Goal: Task Accomplishment & Management: Manage account settings

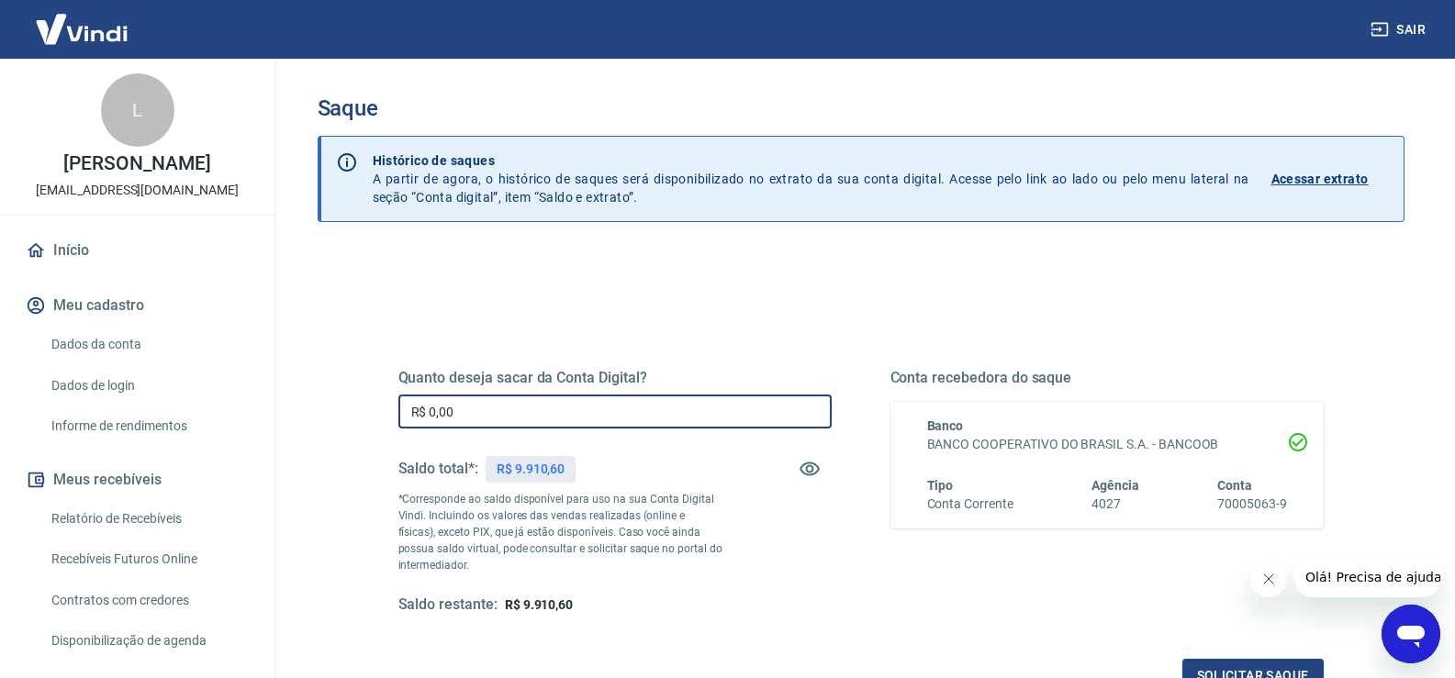
click at [530, 410] on input "R$ 0,00" at bounding box center [614, 412] width 433 height 34
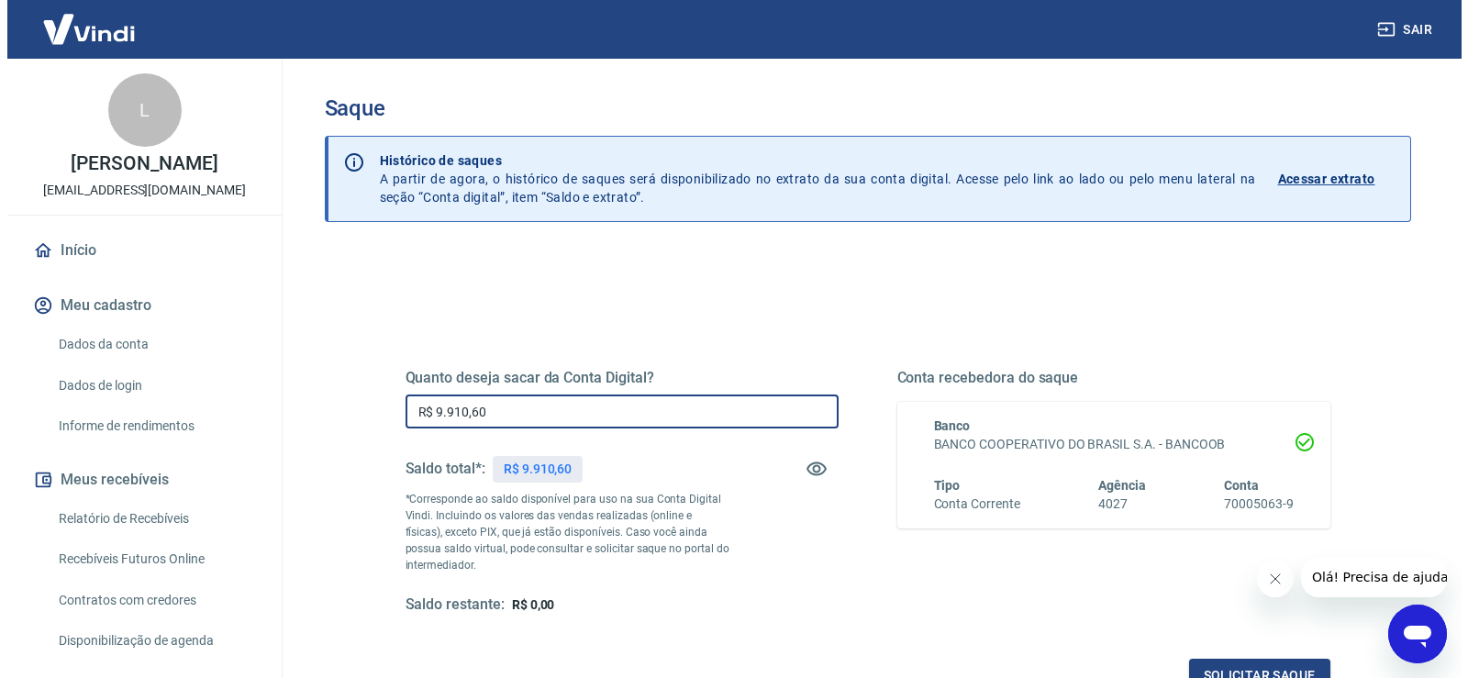
scroll to position [184, 0]
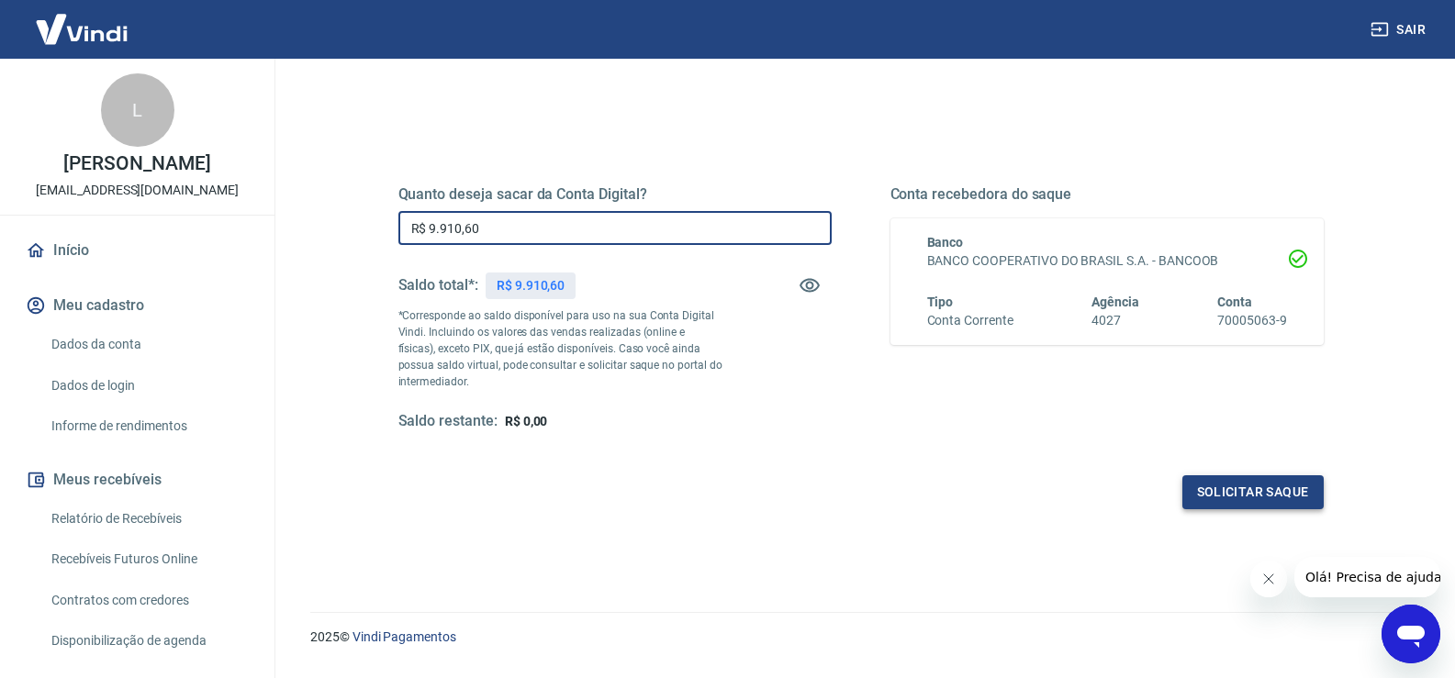
type input "R$ 9.910,60"
click at [1212, 489] on button "Solicitar saque" at bounding box center [1252, 492] width 141 height 34
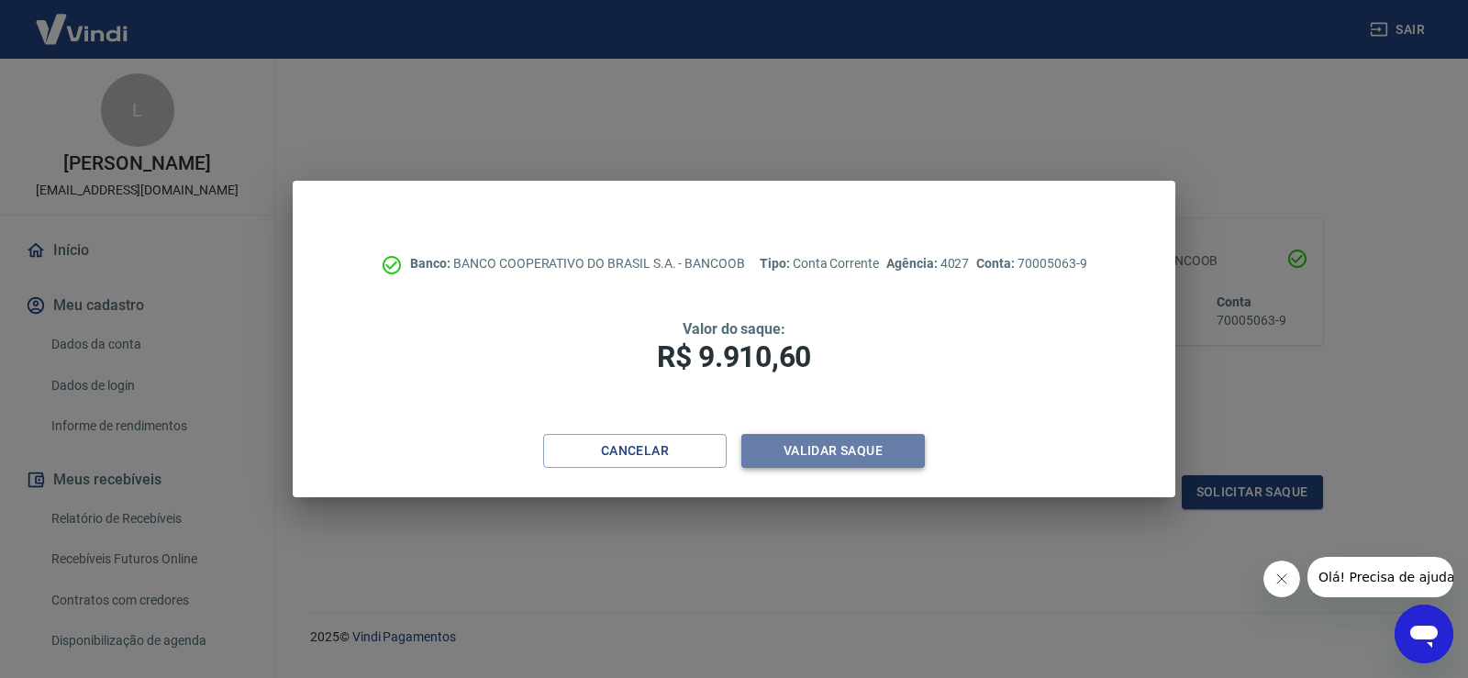
click at [839, 443] on button "Validar saque" at bounding box center [833, 451] width 184 height 34
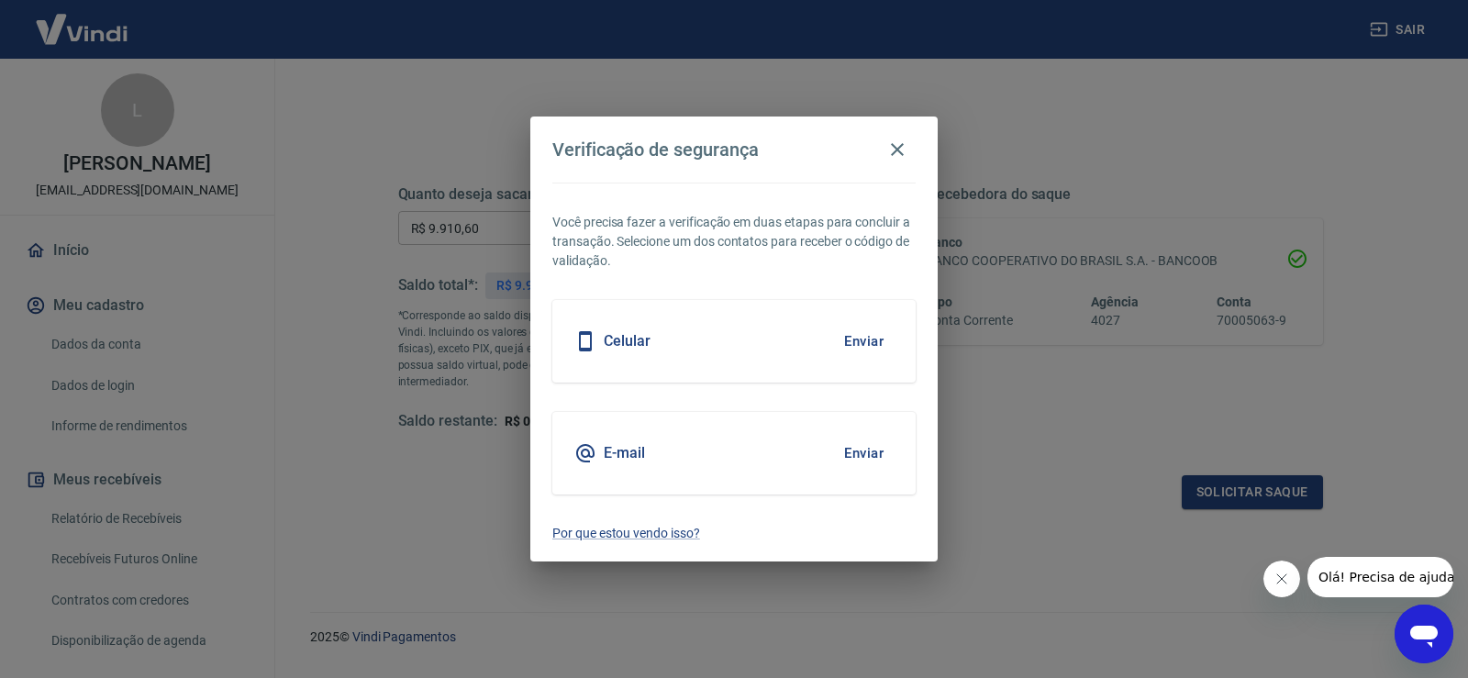
click at [639, 331] on div "Celular" at bounding box center [612, 341] width 76 height 22
click at [873, 341] on button "Enviar" at bounding box center [864, 341] width 60 height 39
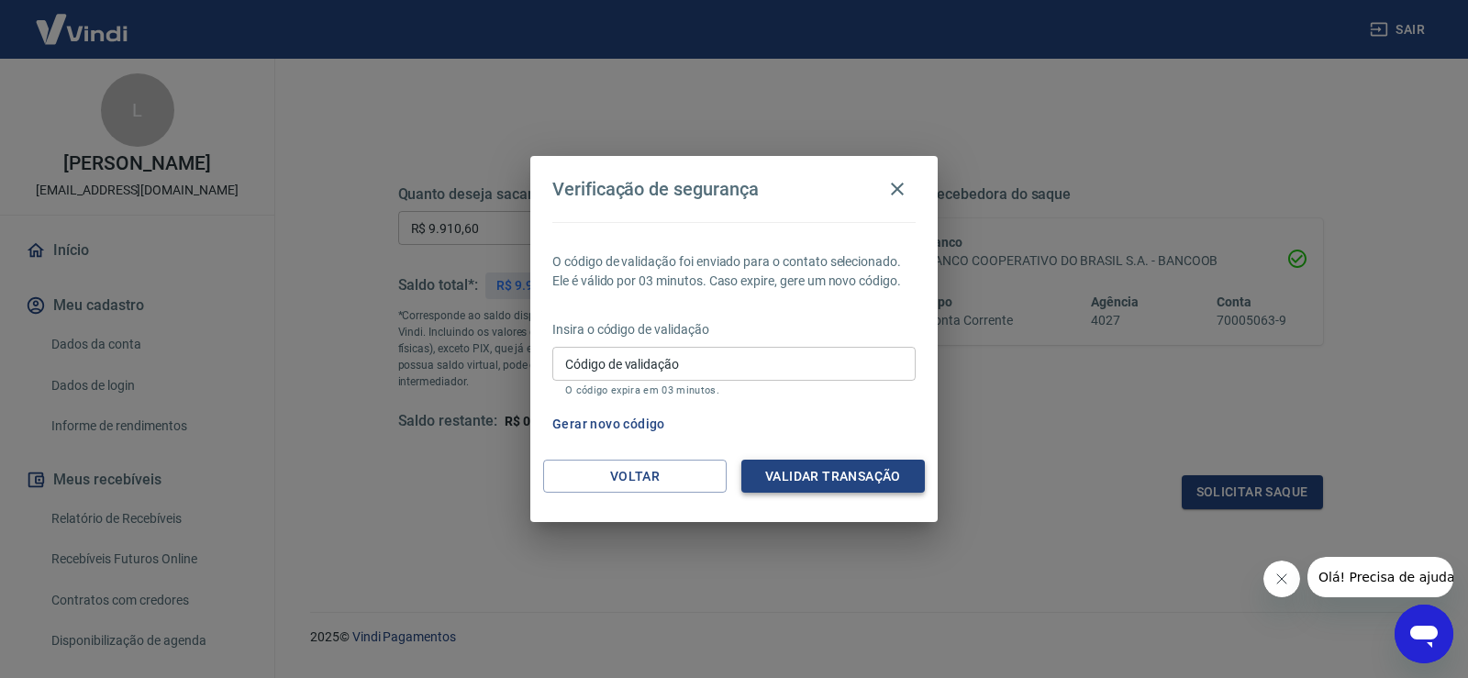
click at [813, 481] on button "Validar transação" at bounding box center [833, 477] width 184 height 34
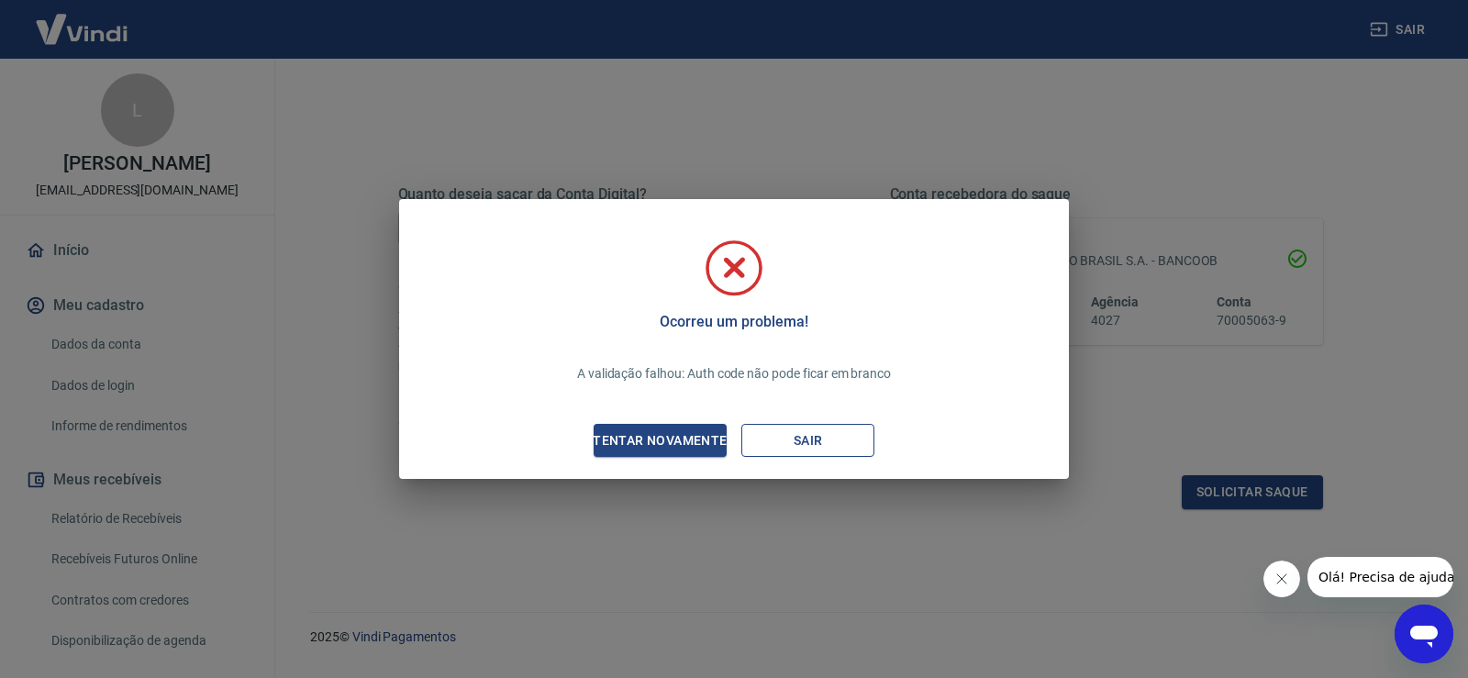
click at [801, 450] on button "Sair" at bounding box center [807, 441] width 133 height 34
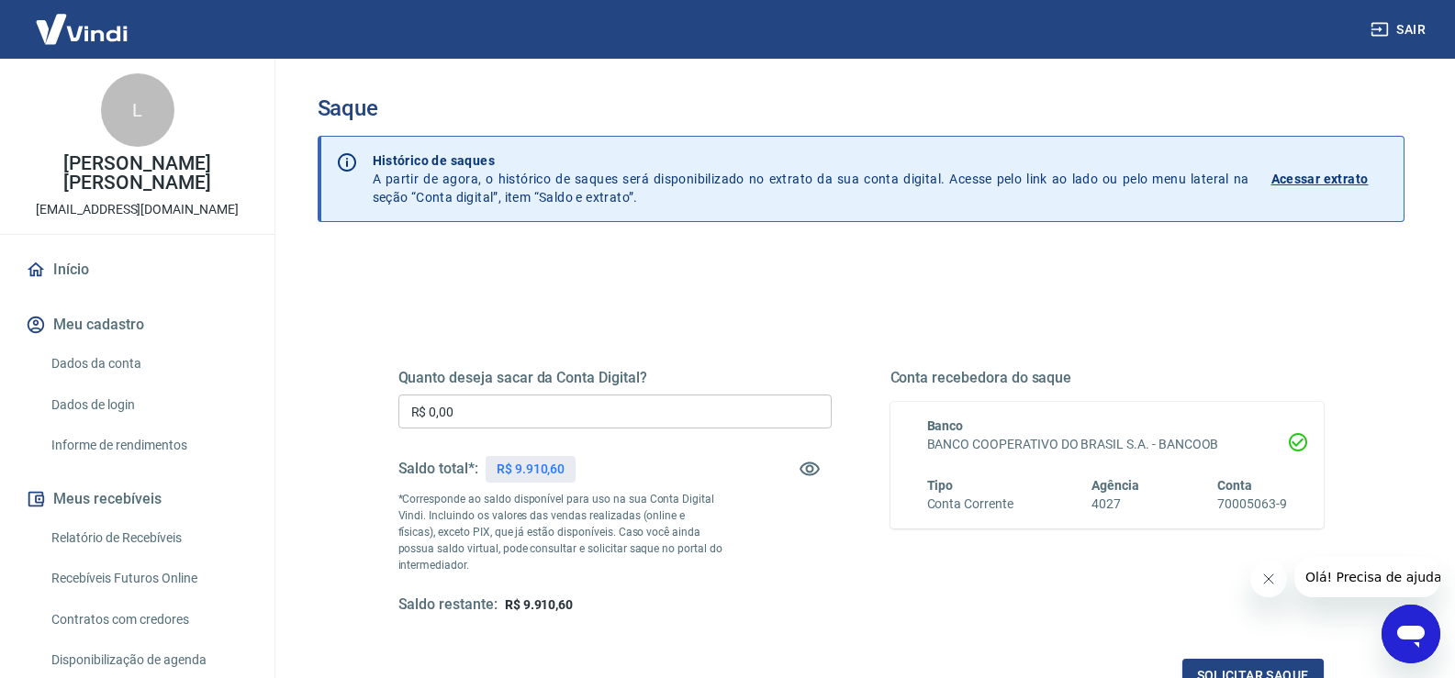
drag, startPoint x: 575, startPoint y: 414, endPoint x: 588, endPoint y: 413, distance: 12.9
click at [576, 414] on input "R$ 0,00" at bounding box center [614, 412] width 433 height 34
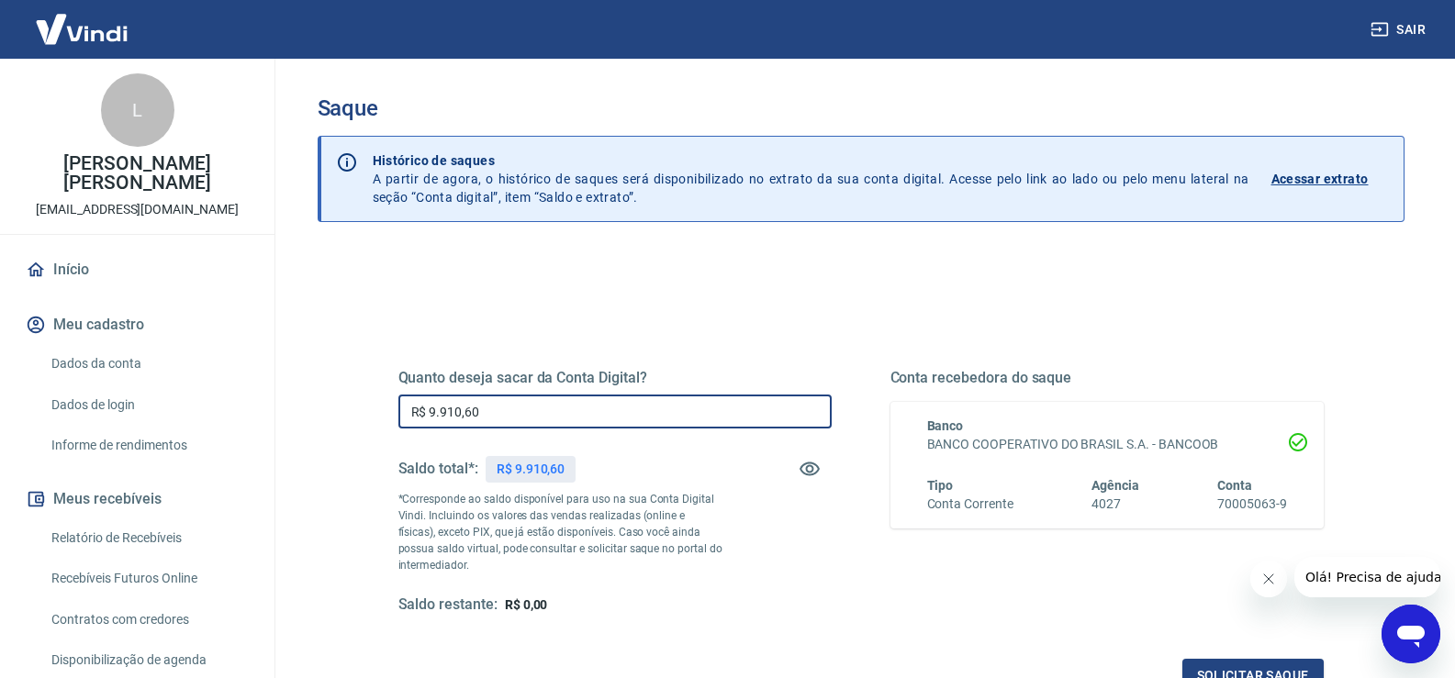
scroll to position [184, 0]
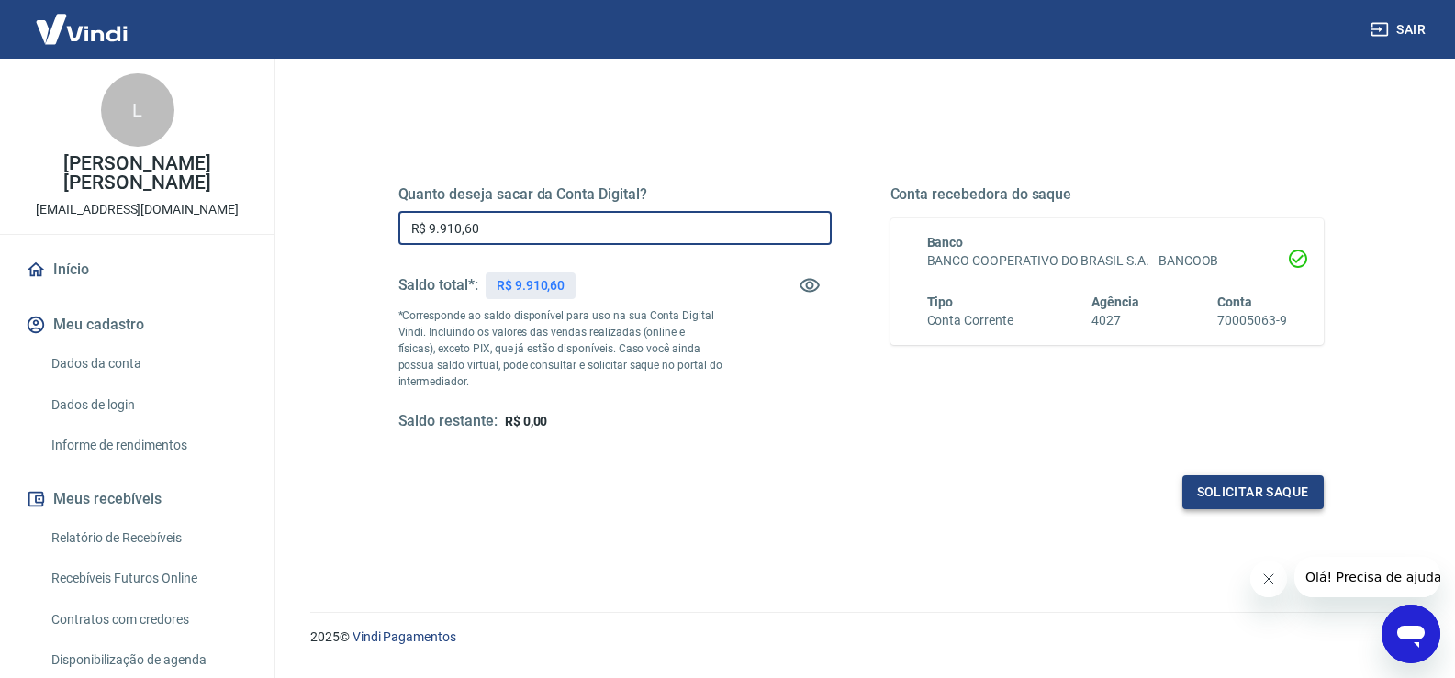
type input "R$ 9.910,60"
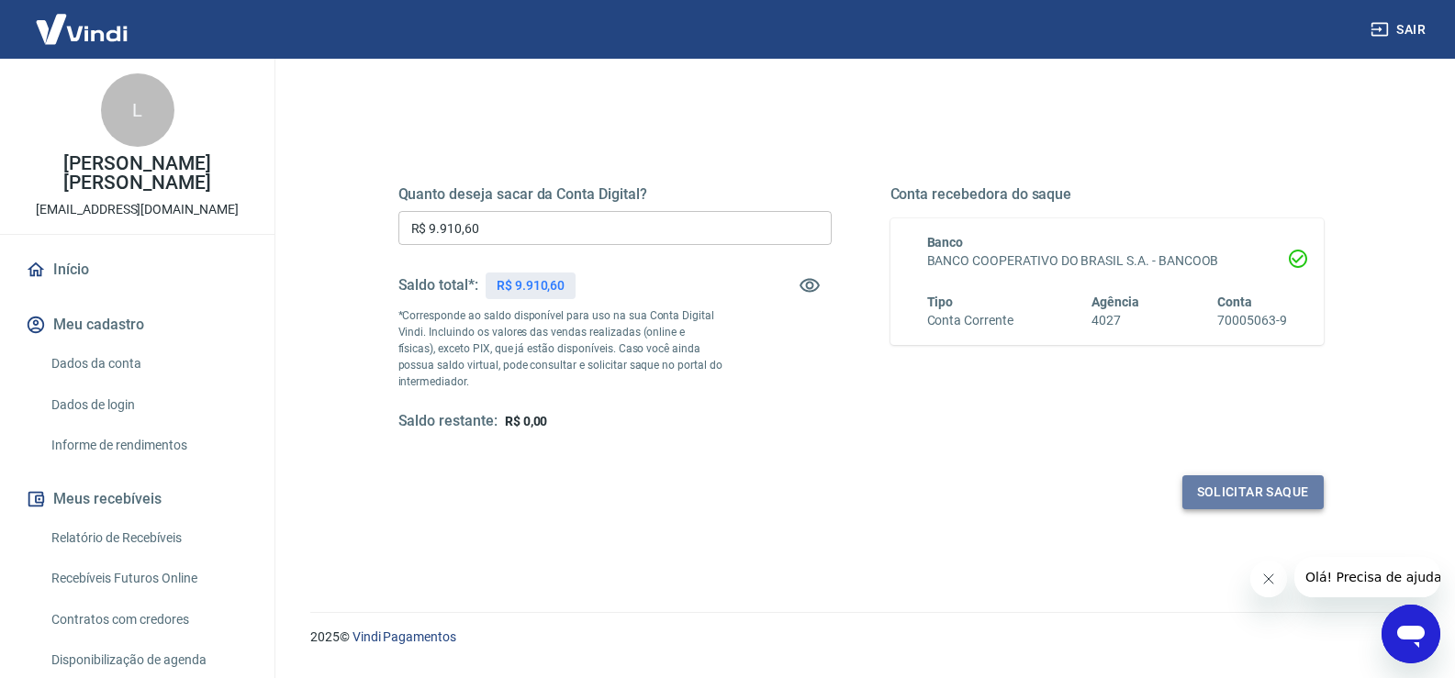
click at [1261, 486] on button "Solicitar saque" at bounding box center [1252, 492] width 141 height 34
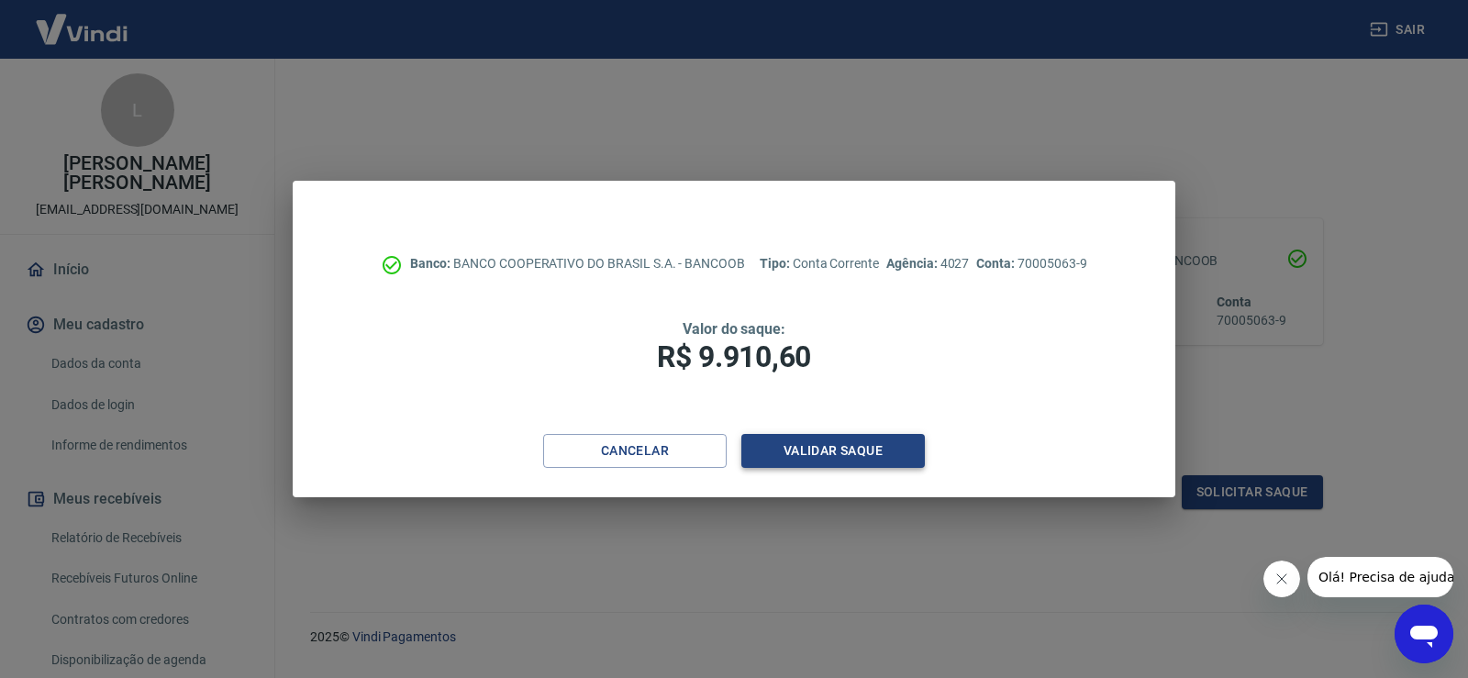
click at [847, 451] on button "Validar saque" at bounding box center [833, 451] width 184 height 34
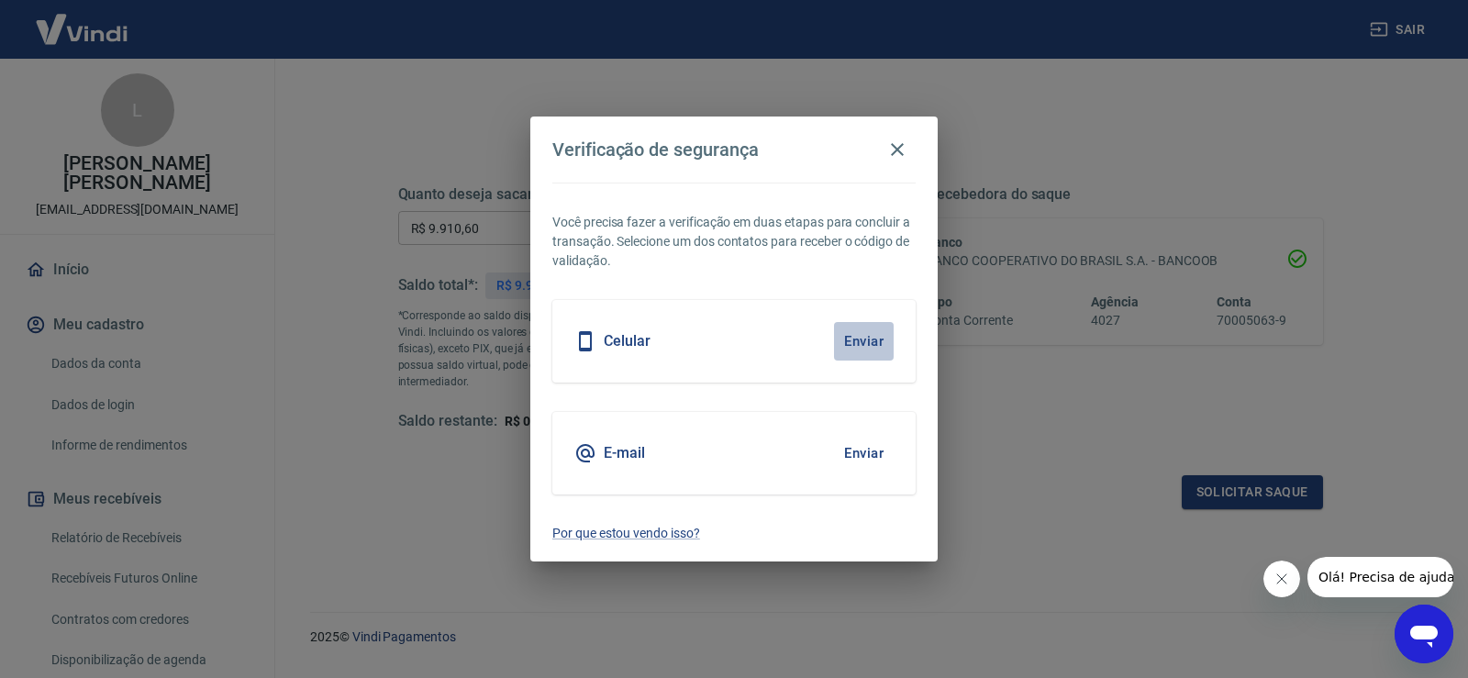
click at [868, 339] on button "Enviar" at bounding box center [864, 341] width 60 height 39
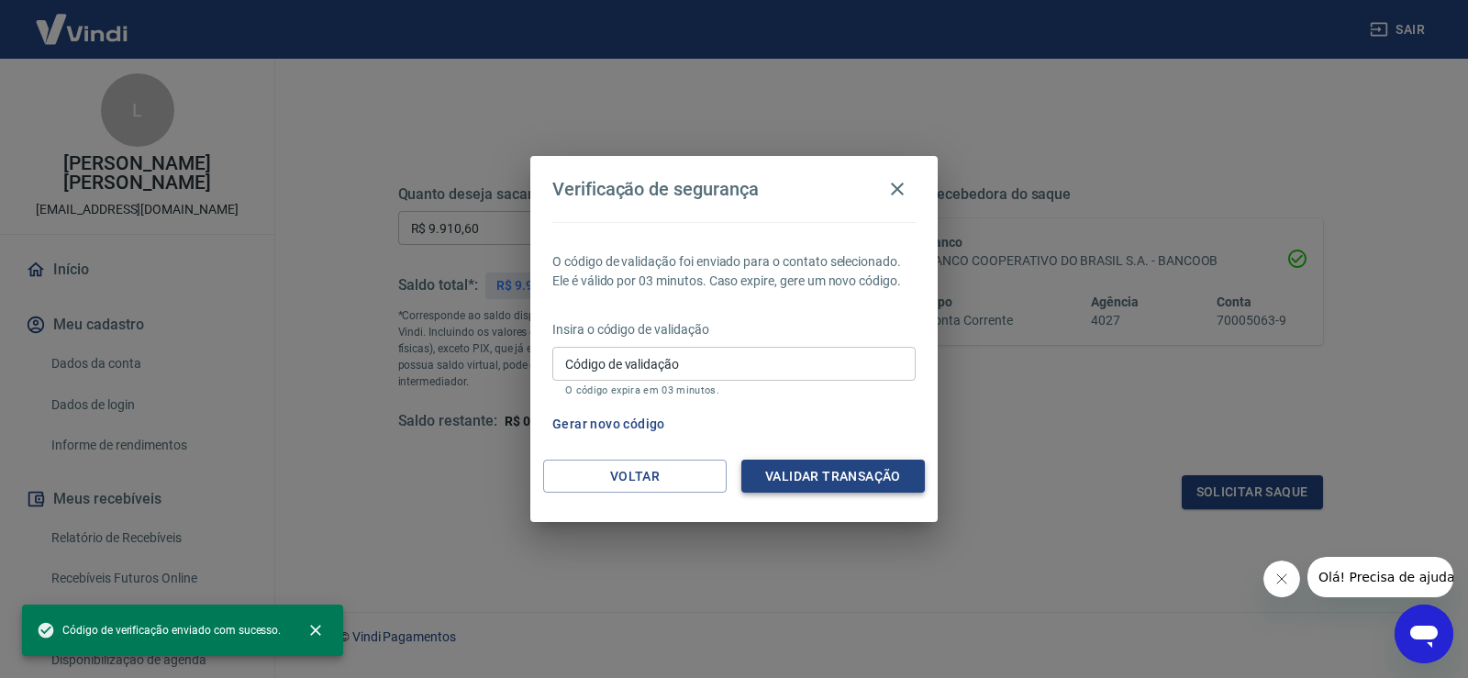
click at [835, 480] on button "Validar transação" at bounding box center [833, 477] width 184 height 34
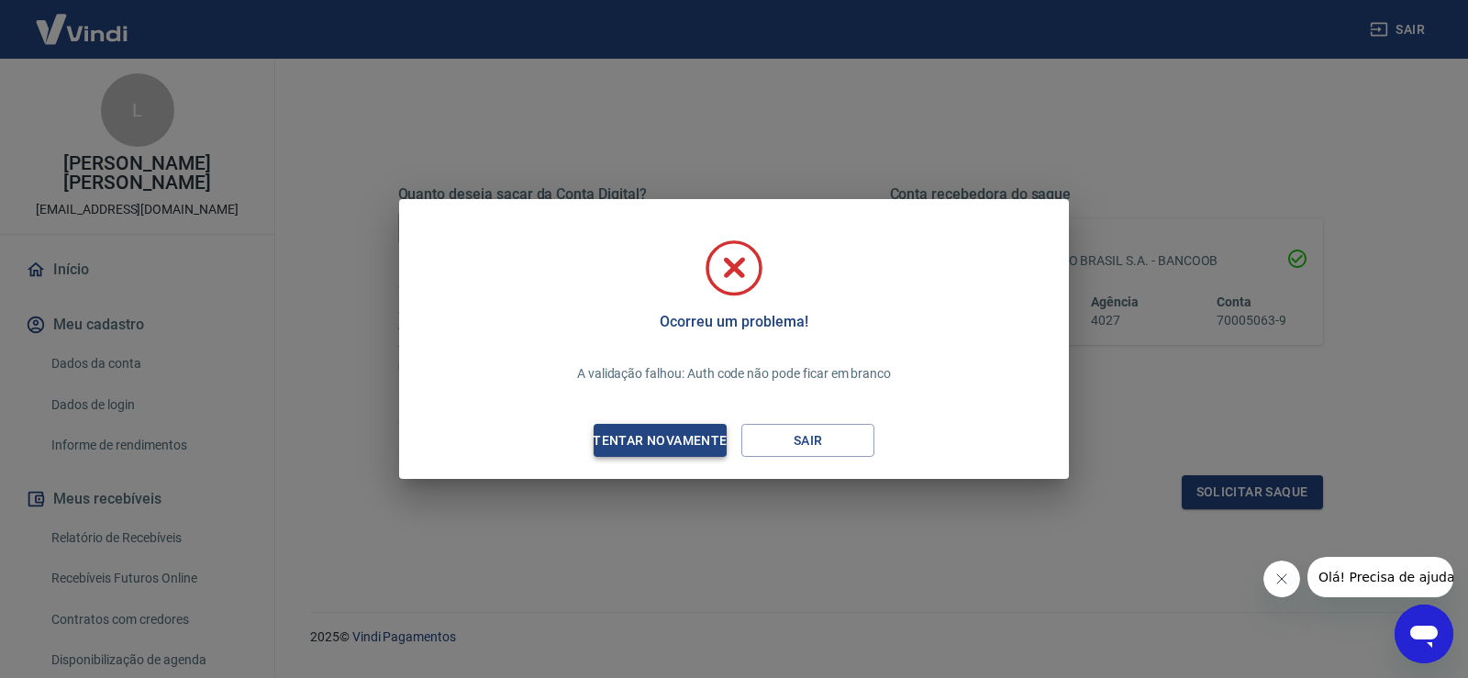
click at [691, 441] on div "Tentar novamente" at bounding box center [660, 440] width 178 height 23
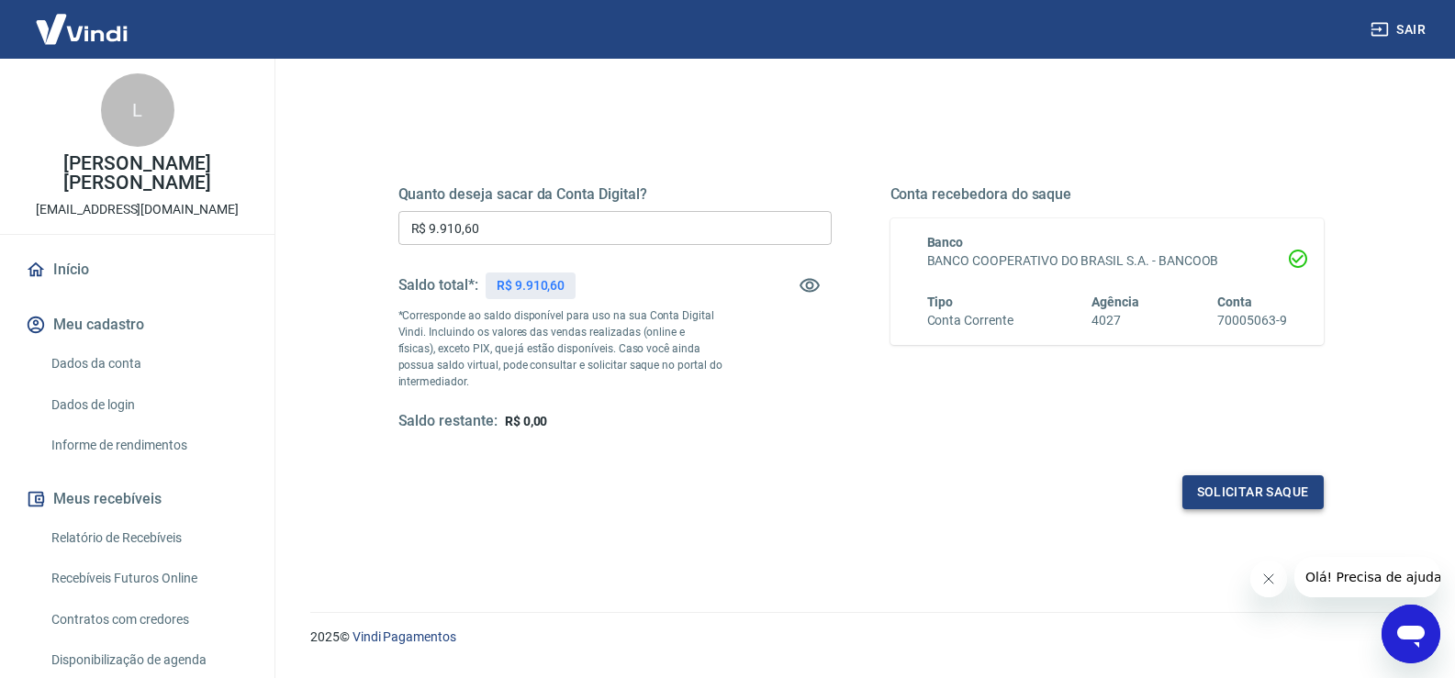
click at [1259, 488] on button "Solicitar saque" at bounding box center [1252, 492] width 141 height 34
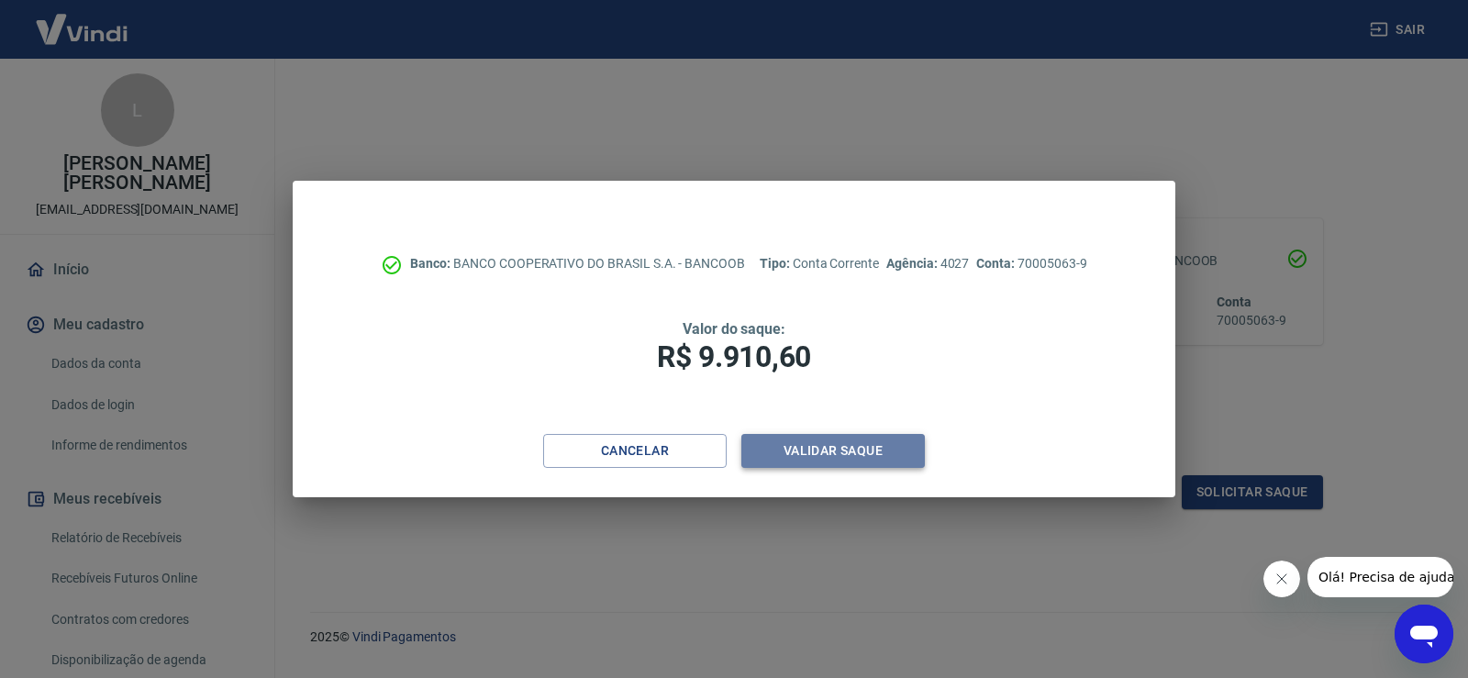
click at [799, 452] on button "Validar saque" at bounding box center [833, 451] width 184 height 34
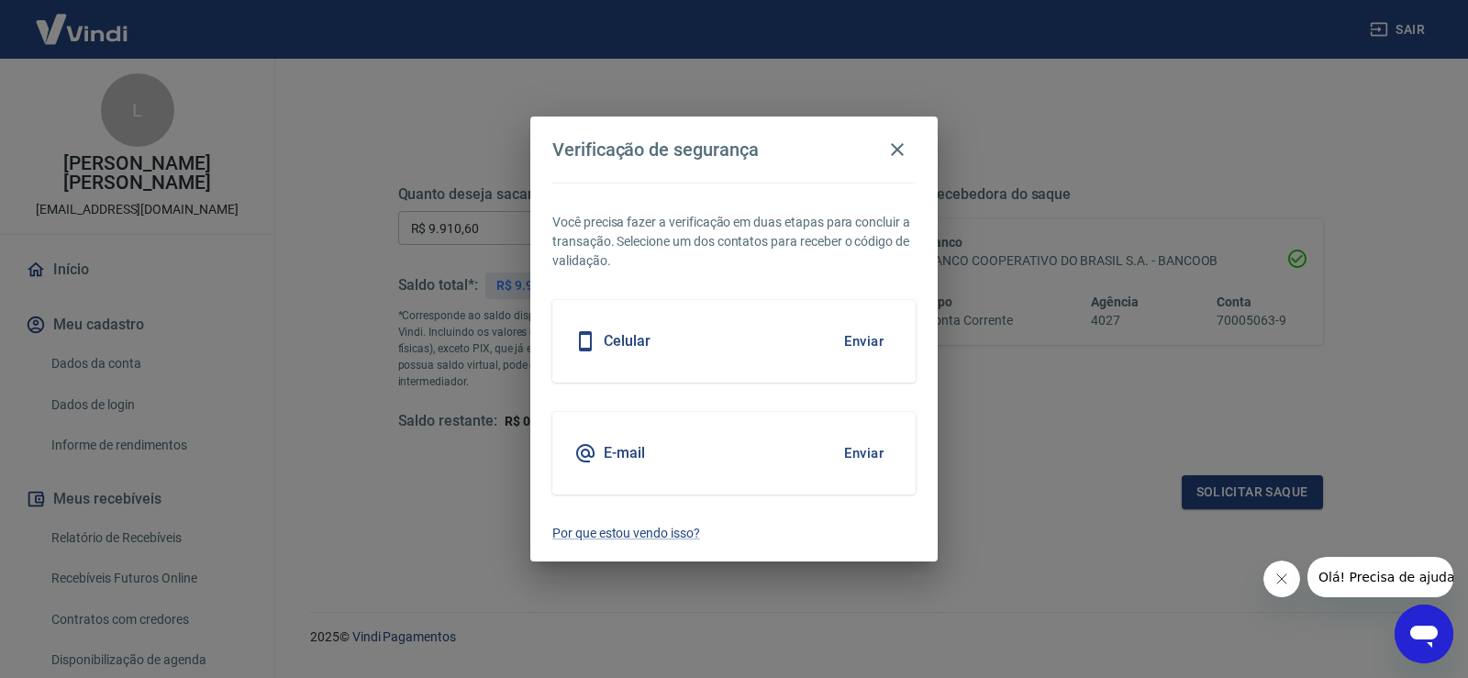
click at [625, 337] on h5 "Celular" at bounding box center [627, 341] width 47 height 18
click at [845, 343] on button "Enviar" at bounding box center [864, 341] width 60 height 39
click at [862, 340] on button "Enviar" at bounding box center [864, 341] width 60 height 39
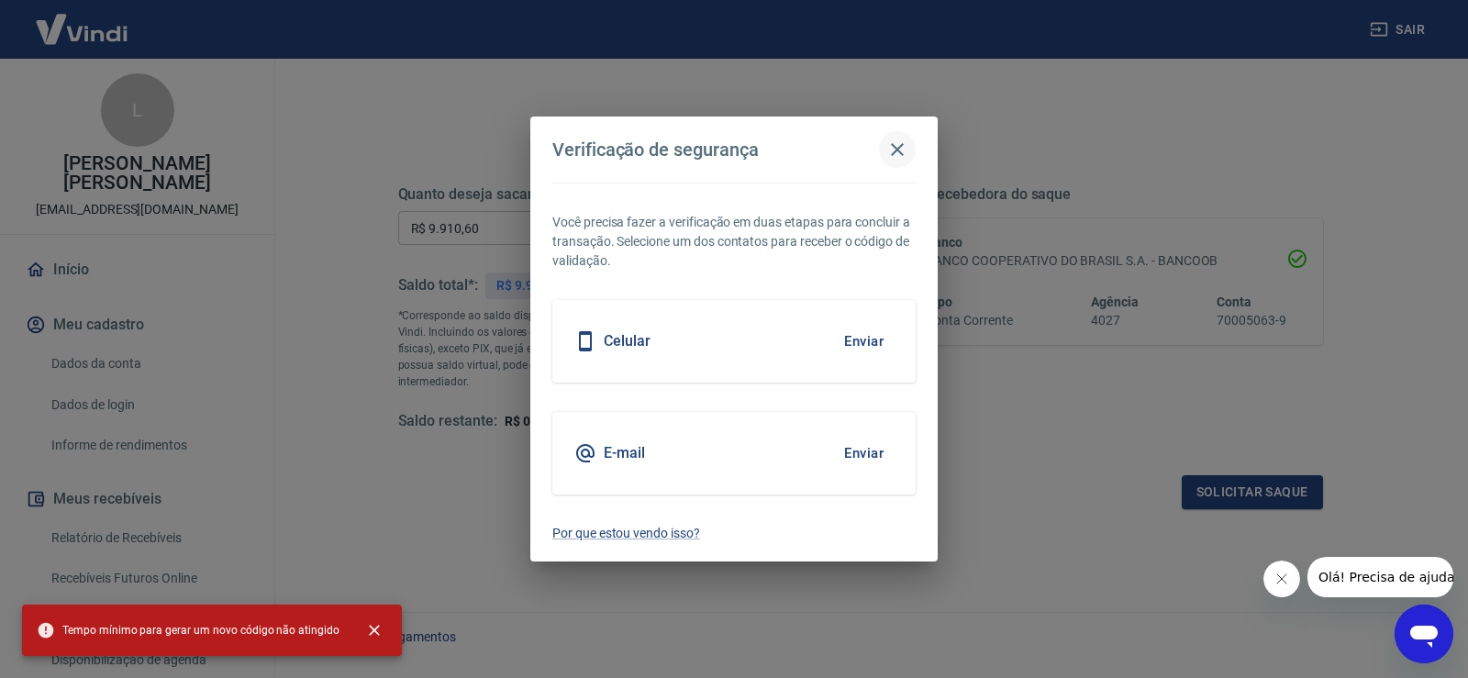
click at [892, 152] on icon "button" at bounding box center [897, 150] width 22 height 22
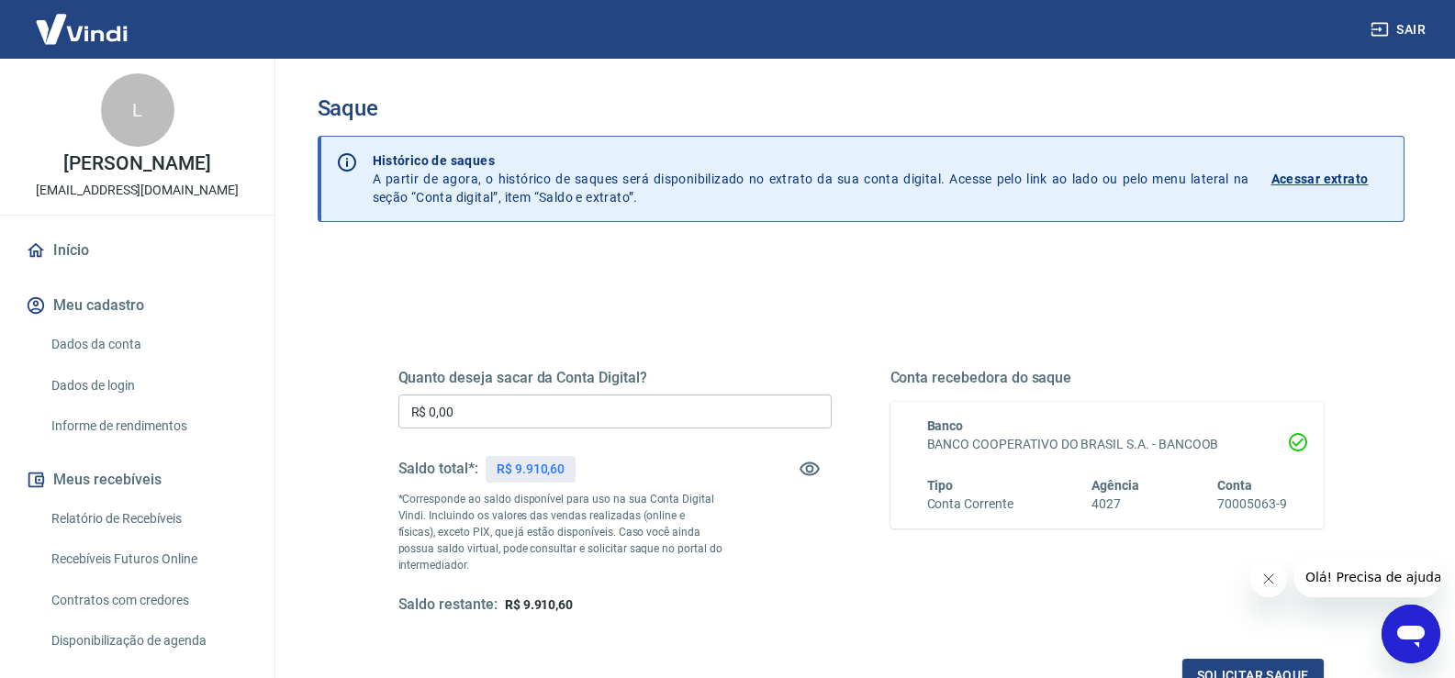
click at [603, 421] on input "R$ 0,00" at bounding box center [614, 412] width 433 height 34
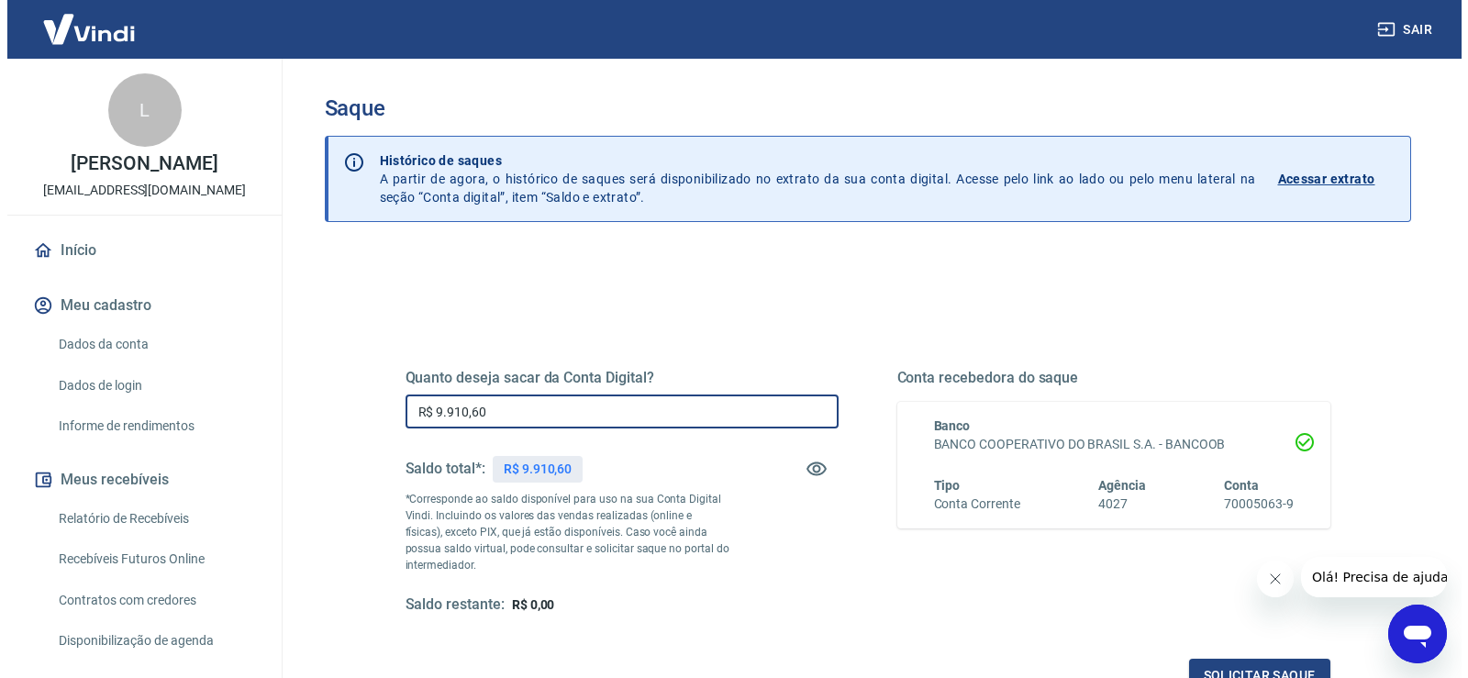
scroll to position [92, 0]
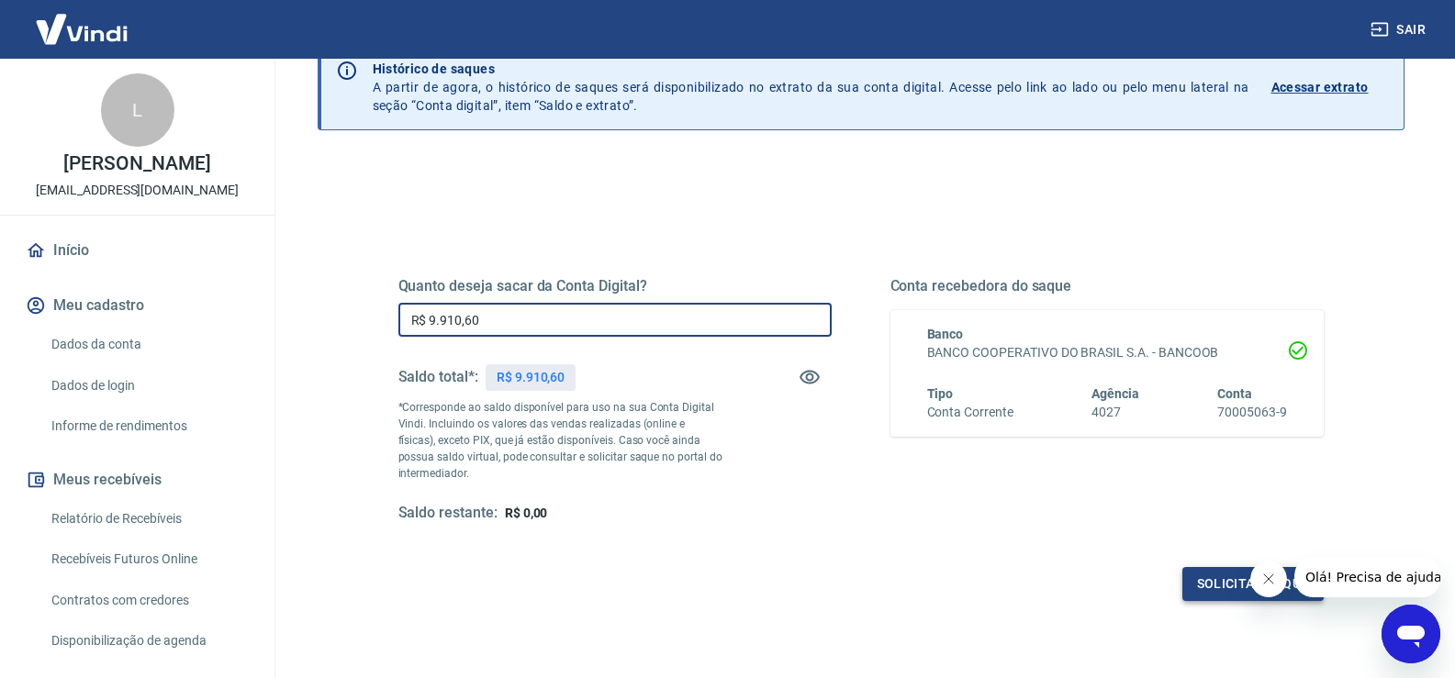
type input "R$ 9.910,60"
click at [1221, 581] on button "Solicitar saque" at bounding box center [1252, 584] width 141 height 34
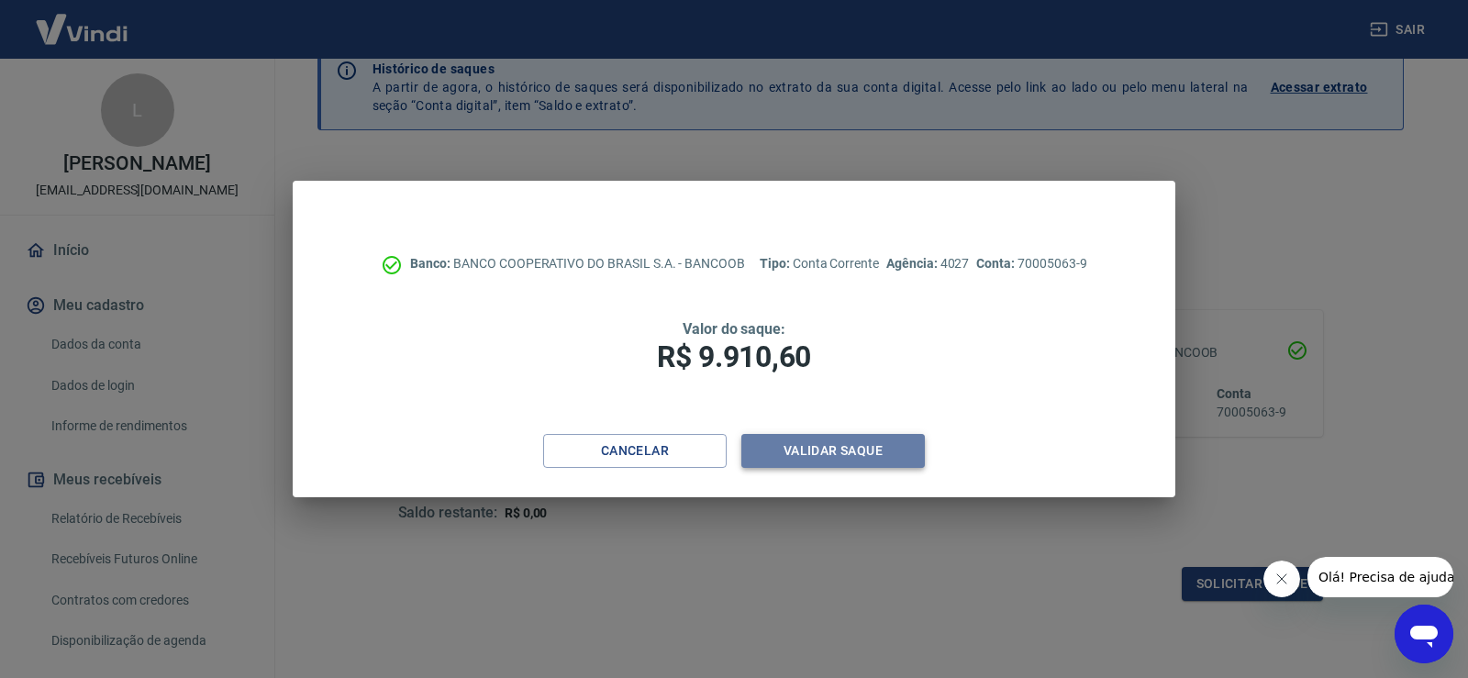
click at [851, 451] on button "Validar saque" at bounding box center [833, 451] width 184 height 34
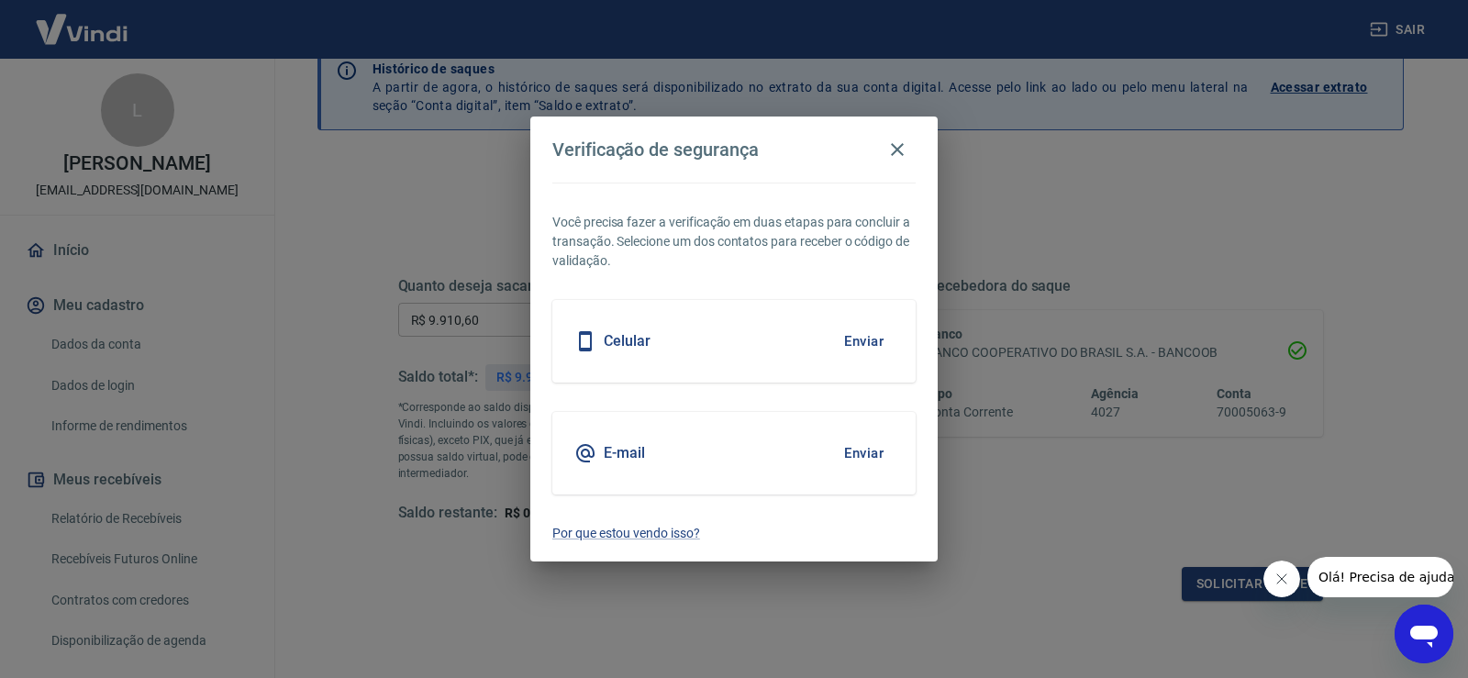
click at [854, 334] on button "Enviar" at bounding box center [864, 341] width 60 height 39
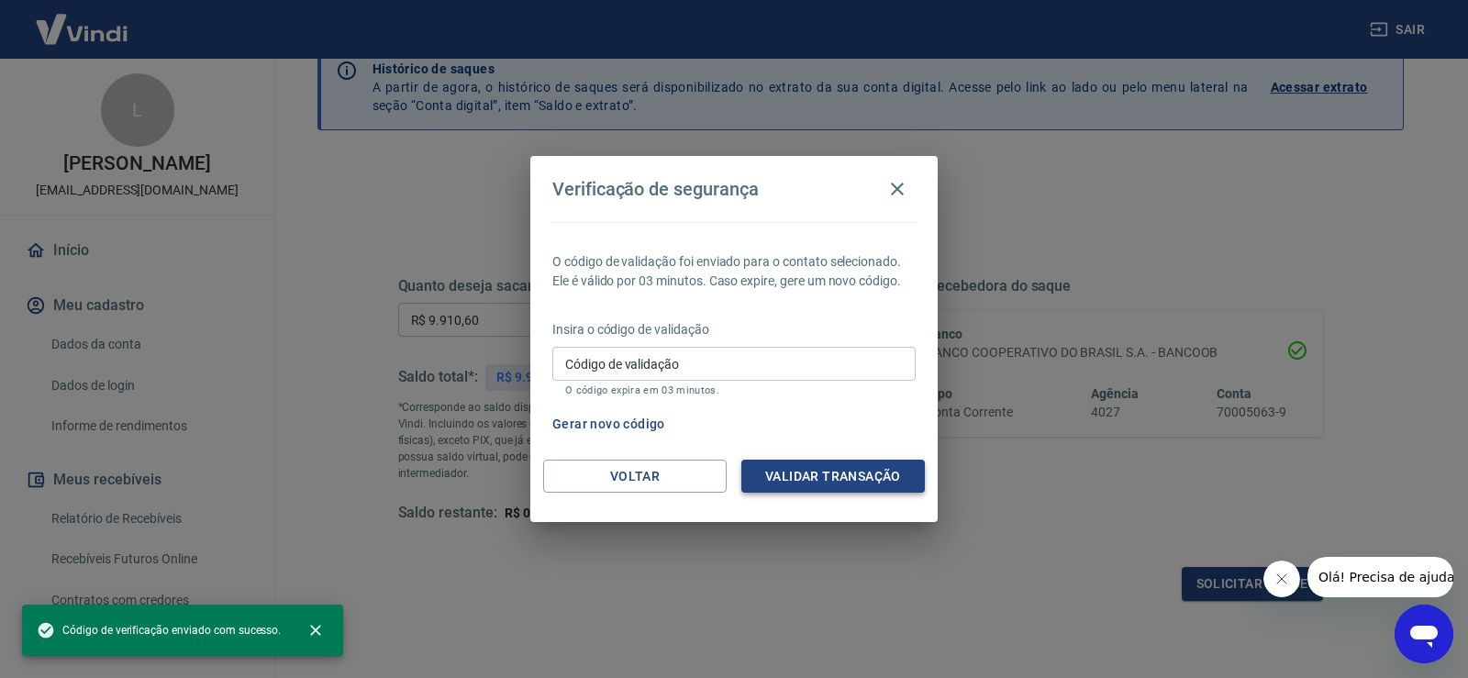
click at [820, 477] on button "Validar transação" at bounding box center [833, 477] width 184 height 34
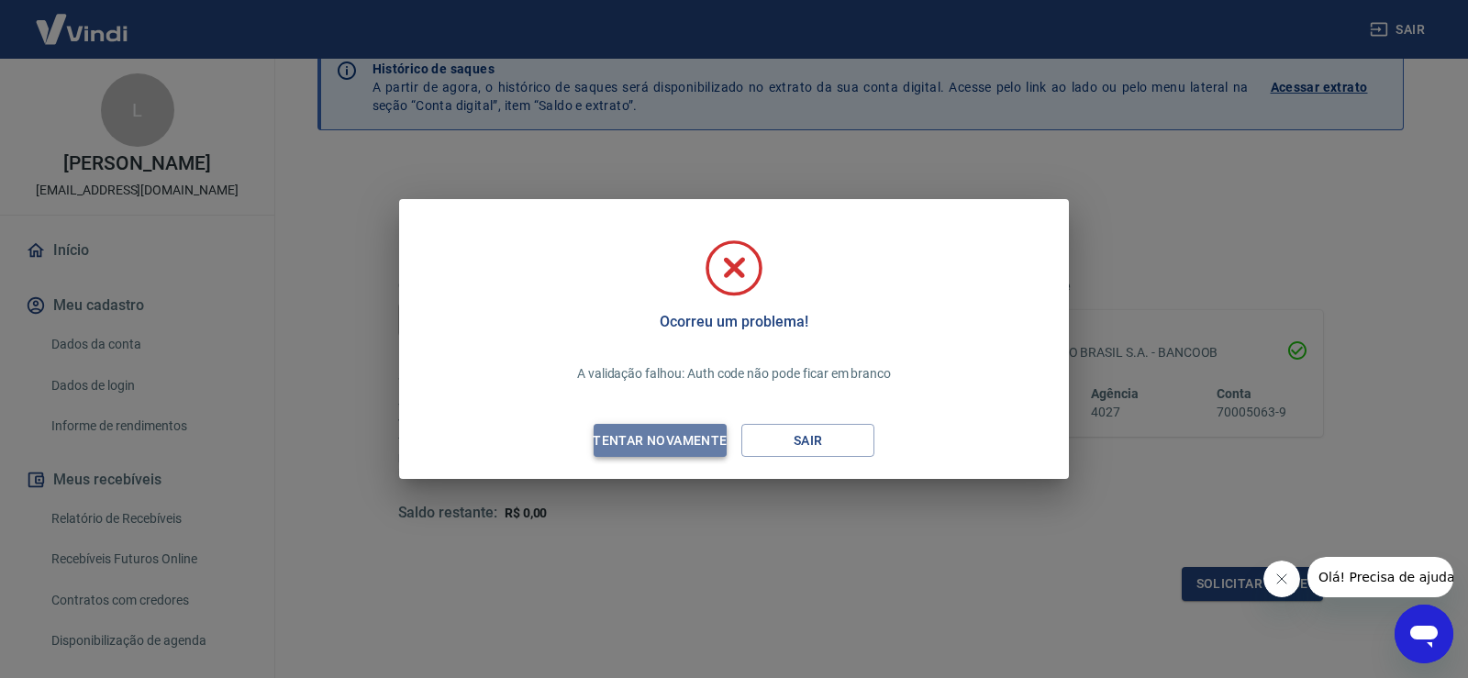
click at [649, 445] on div "Tentar novamente" at bounding box center [660, 440] width 178 height 23
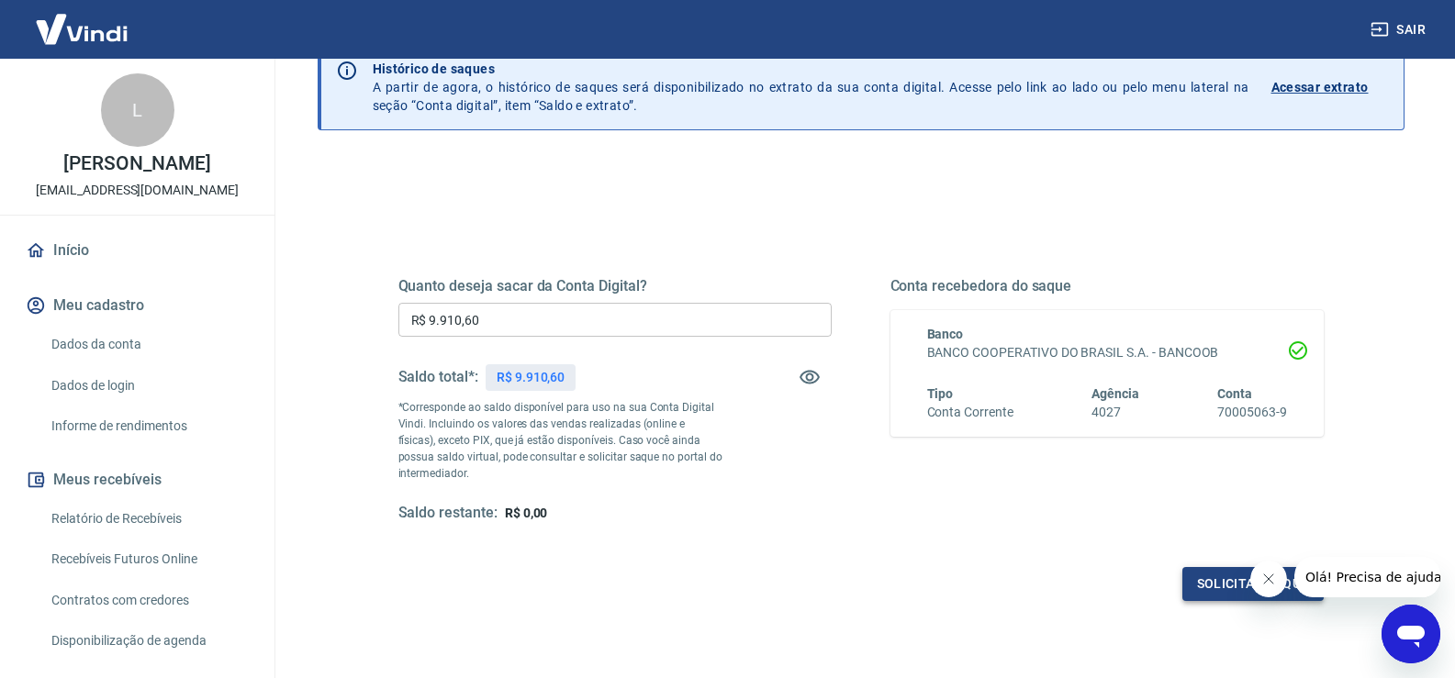
click at [1227, 582] on button "Solicitar saque" at bounding box center [1252, 584] width 141 height 34
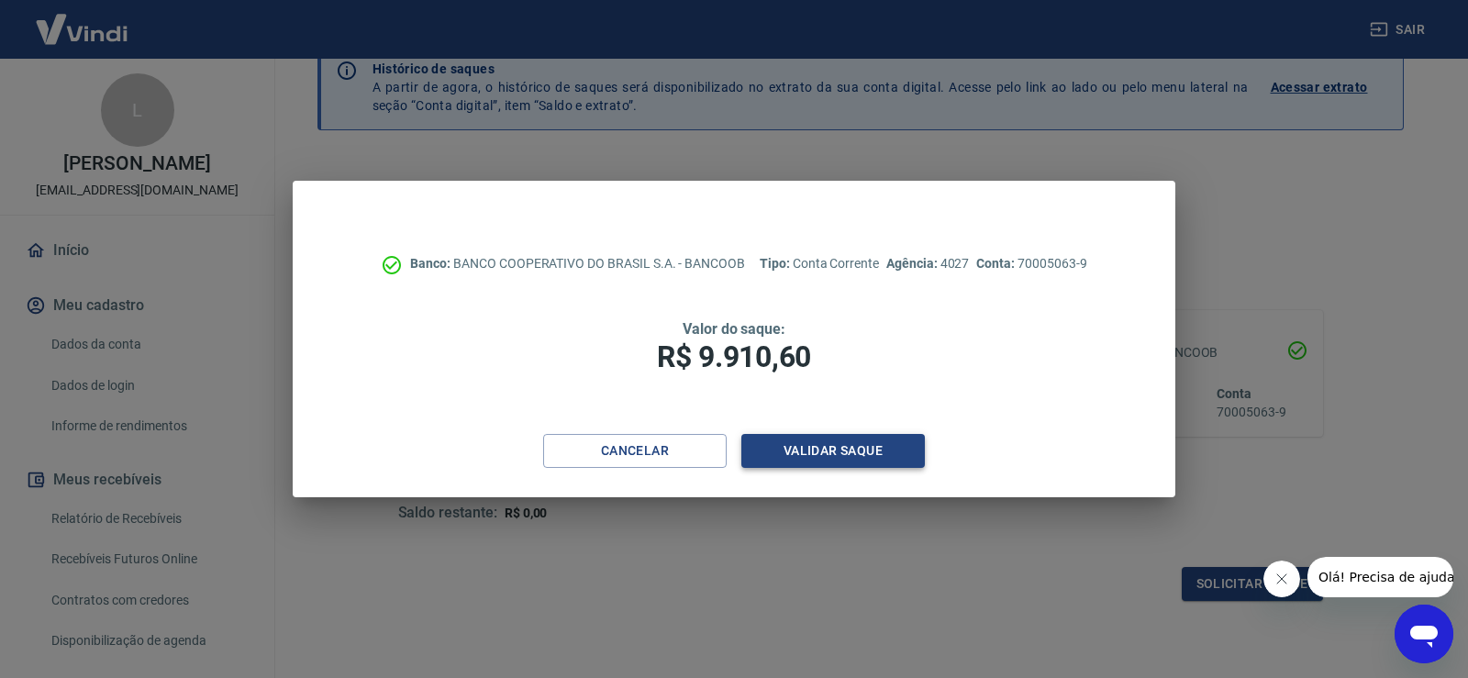
click at [859, 451] on button "Validar saque" at bounding box center [833, 451] width 184 height 34
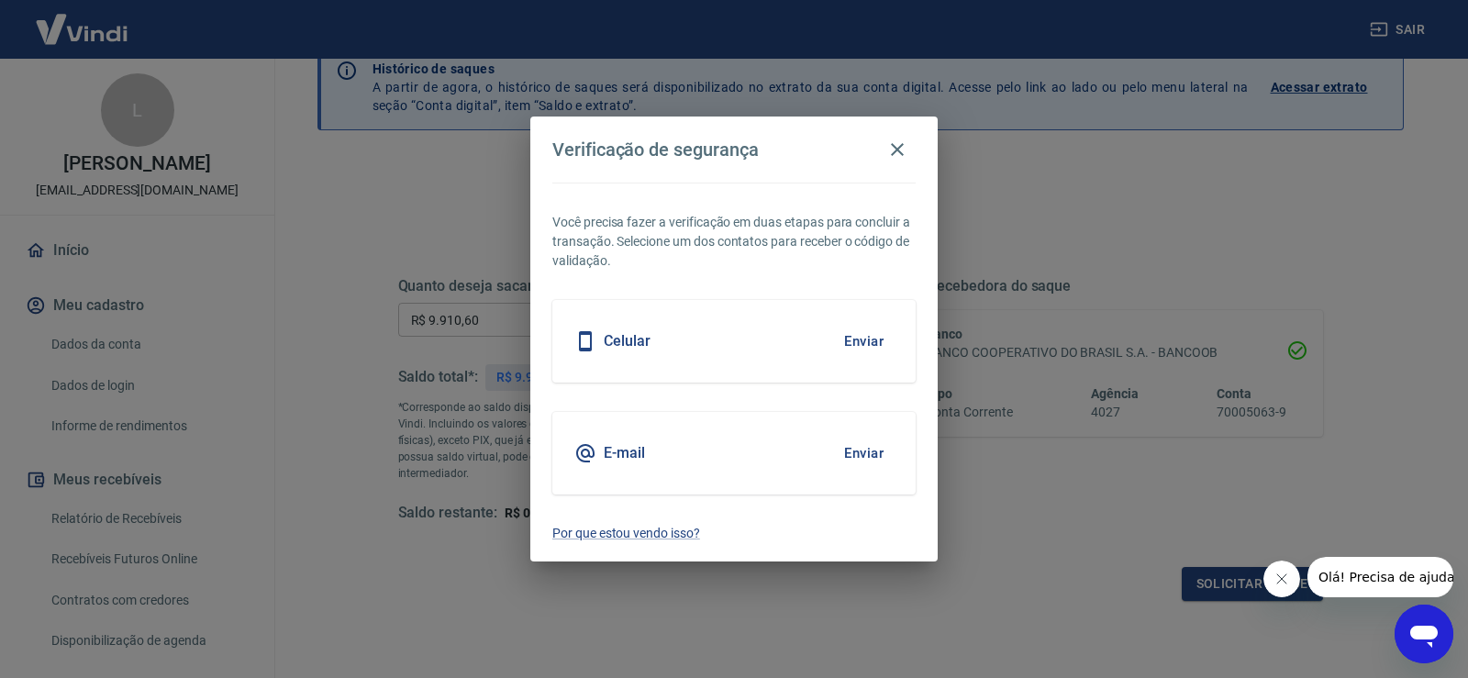
click at [879, 340] on button "Enviar" at bounding box center [864, 341] width 60 height 39
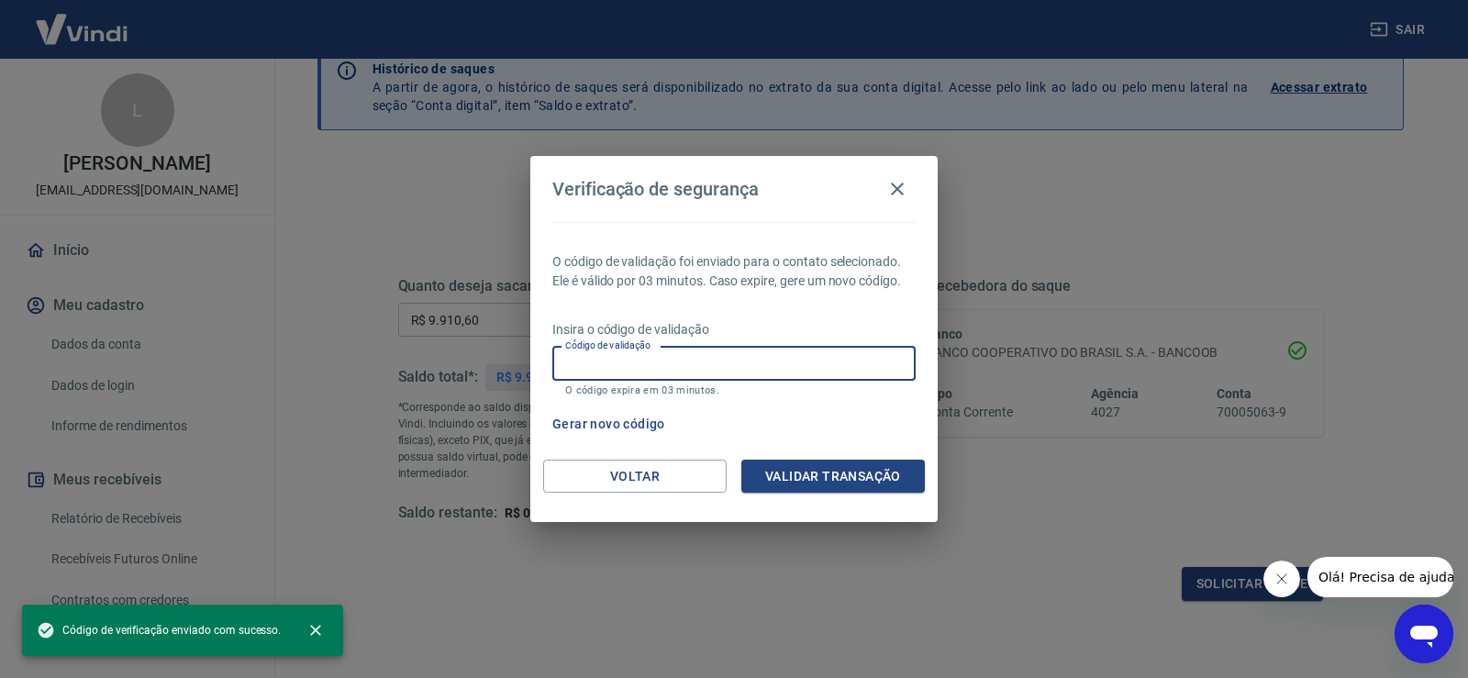
click at [765, 358] on input "Código de validação" at bounding box center [733, 364] width 363 height 34
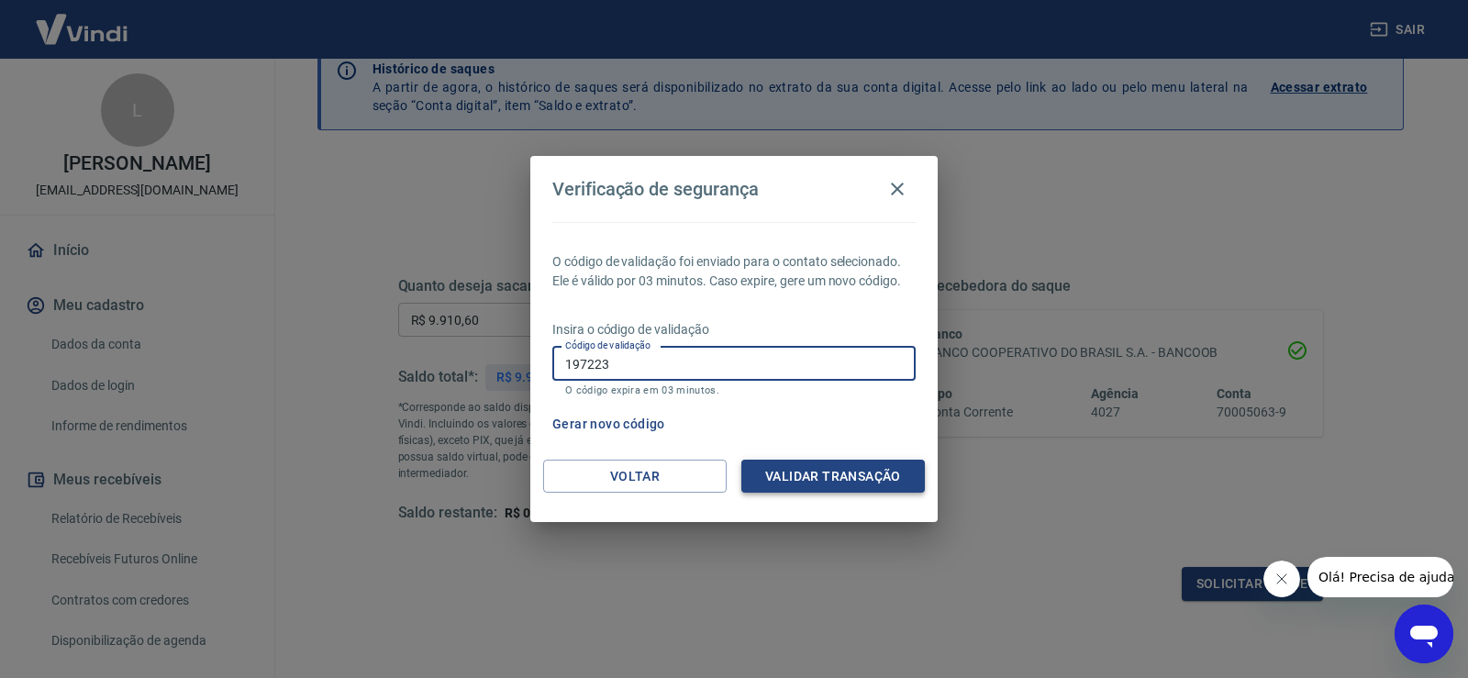
click at [861, 474] on button "Validar transação" at bounding box center [833, 477] width 184 height 34
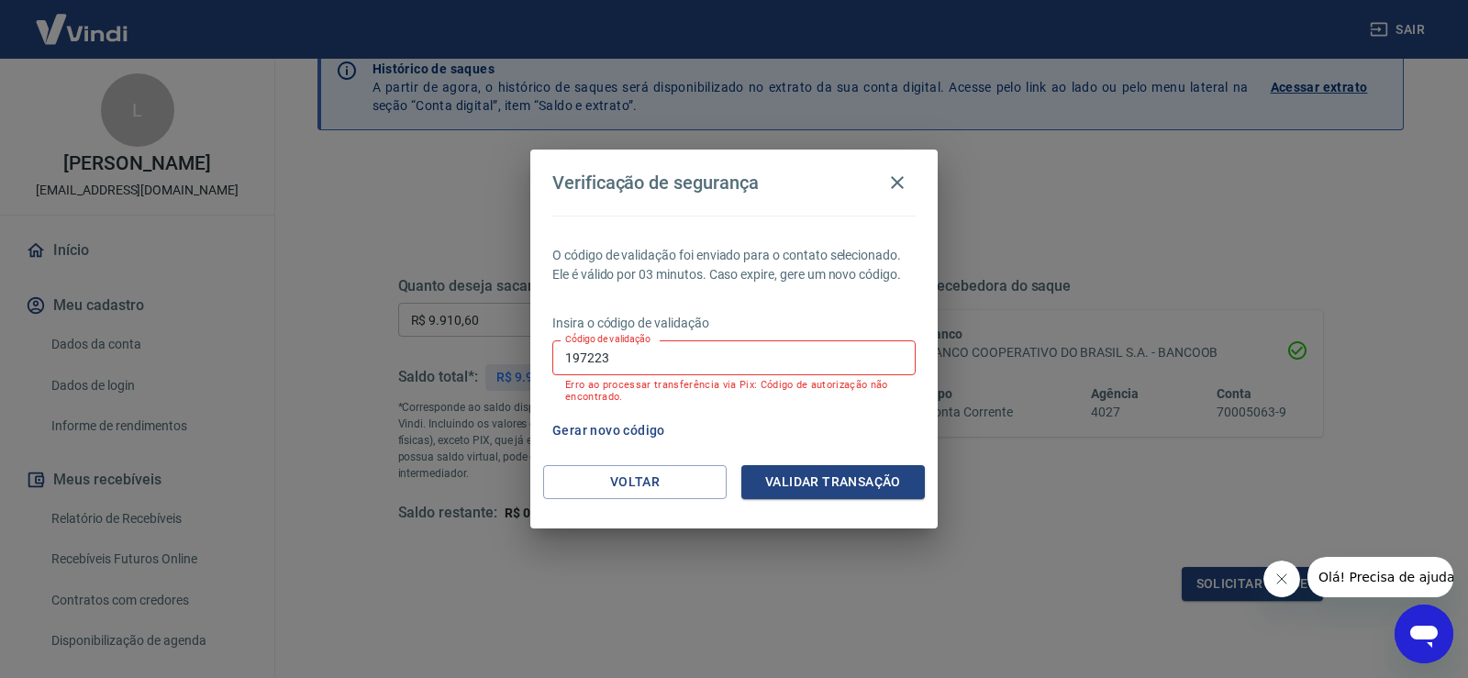
click at [682, 356] on input "197223" at bounding box center [733, 357] width 363 height 34
type input "1"
click at [868, 491] on button "Validar transação" at bounding box center [833, 482] width 184 height 34
click at [797, 476] on button "Validar transação" at bounding box center [833, 482] width 184 height 34
click at [676, 354] on input "124293" at bounding box center [733, 357] width 363 height 34
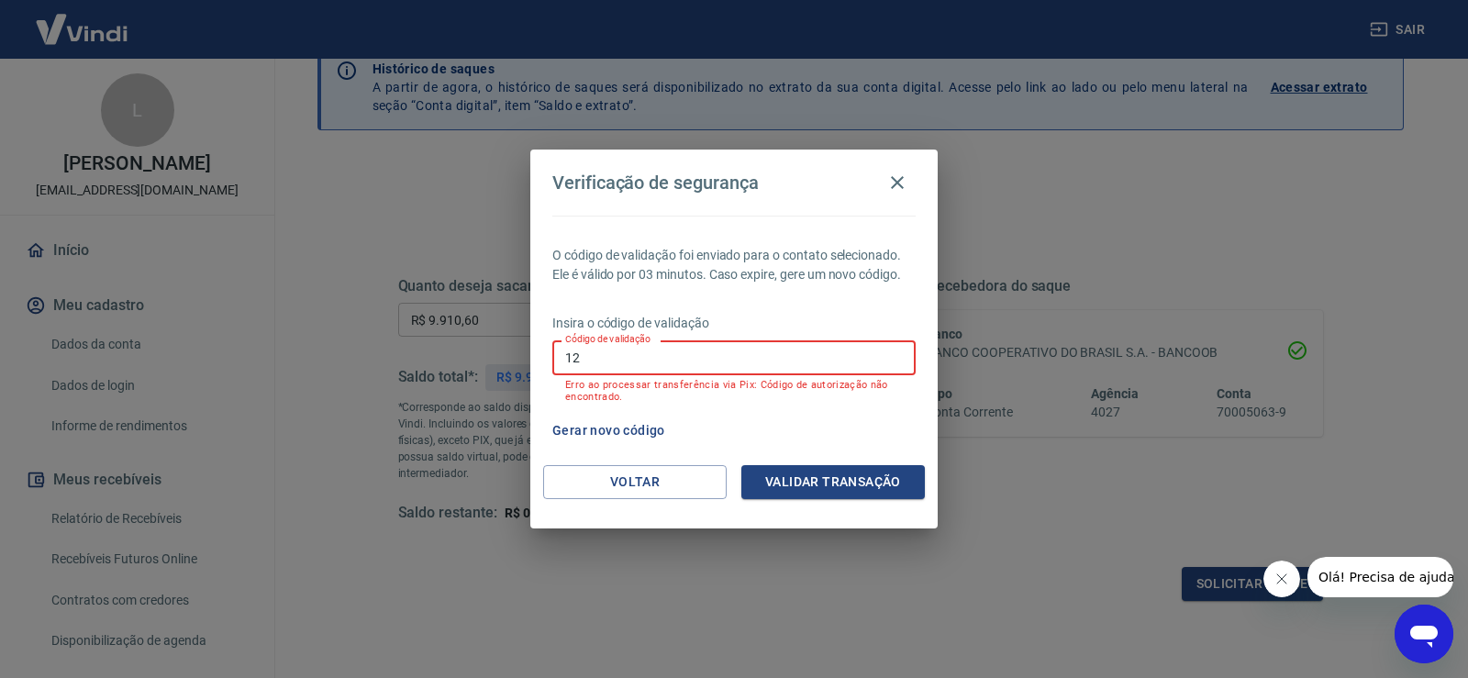
type input "1"
type input "809009"
click at [797, 487] on button "Validar transação" at bounding box center [833, 482] width 184 height 34
click at [898, 178] on icon "button" at bounding box center [897, 183] width 22 height 22
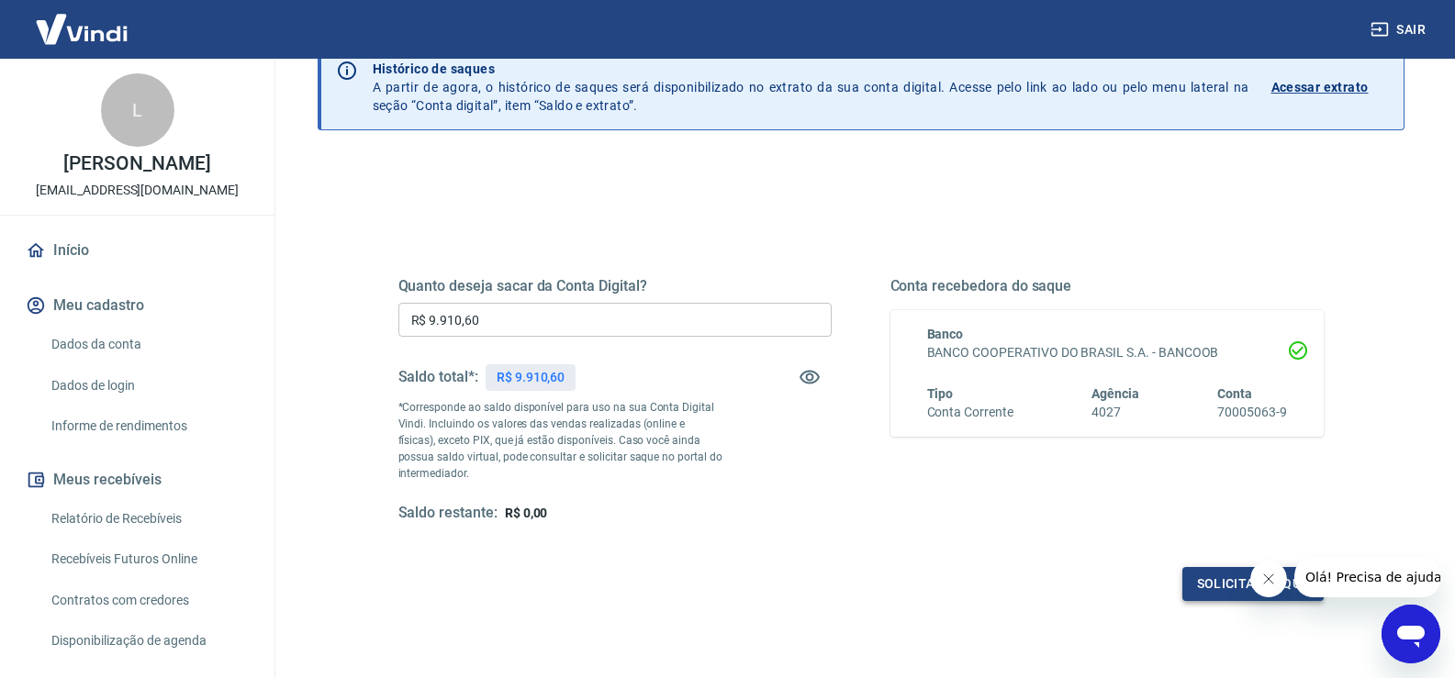
click at [1212, 581] on button "Solicitar saque" at bounding box center [1252, 584] width 141 height 34
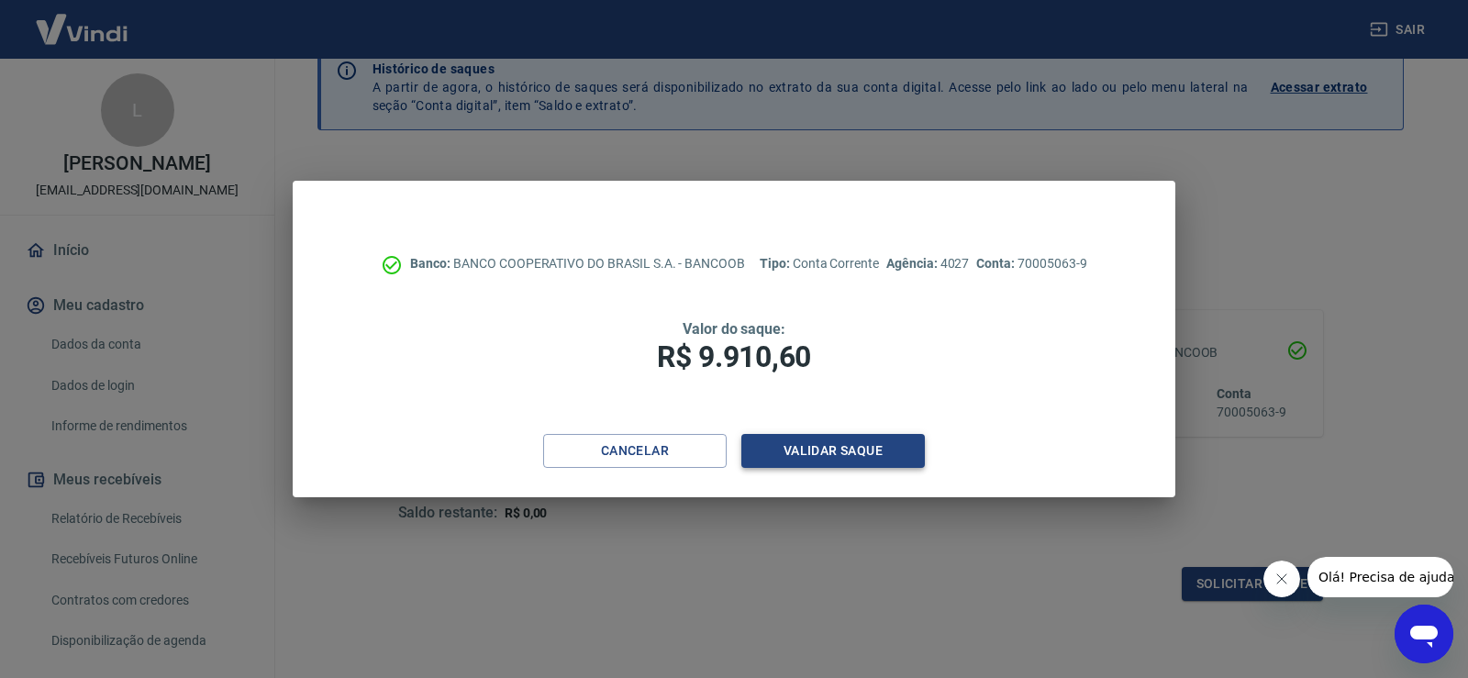
click at [802, 454] on button "Validar saque" at bounding box center [833, 451] width 184 height 34
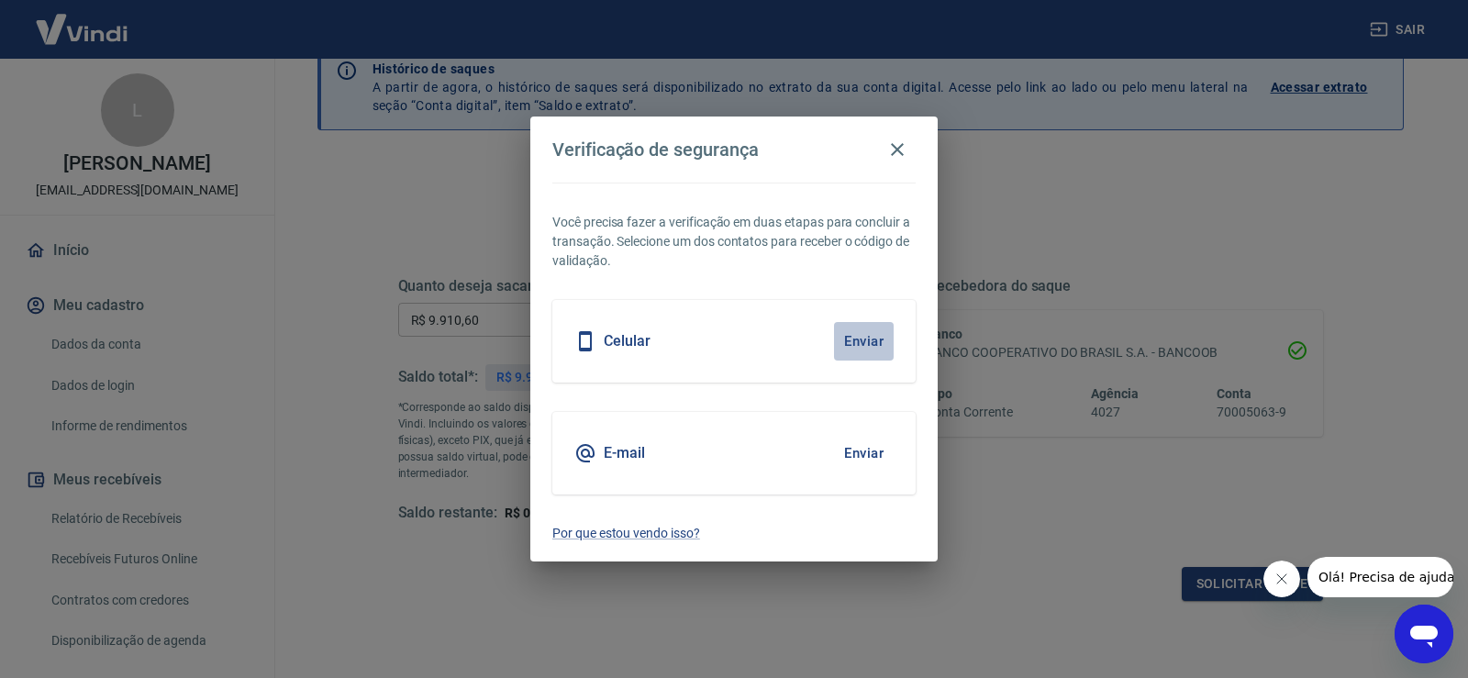
click at [857, 333] on button "Enviar" at bounding box center [864, 341] width 60 height 39
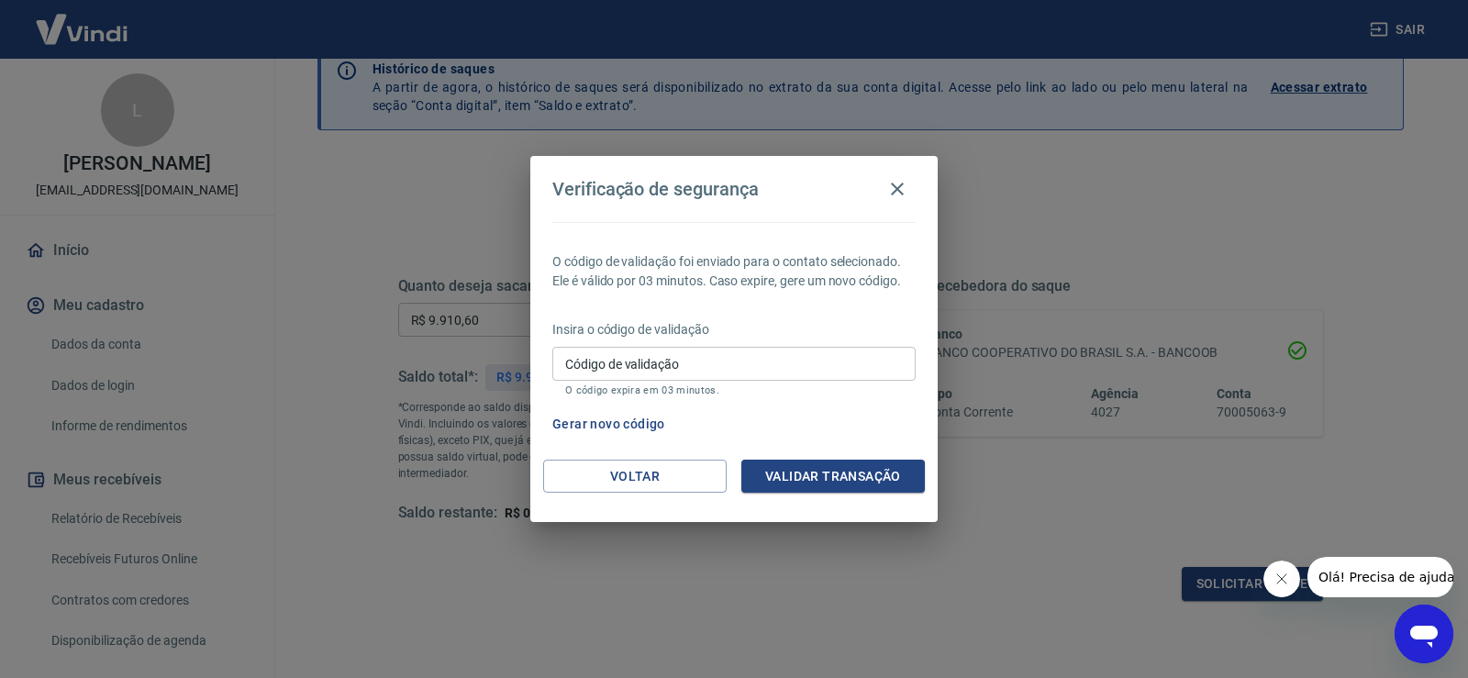
click at [737, 374] on input "Código de validação" at bounding box center [733, 364] width 363 height 34
type input "699876"
click at [845, 478] on button "Validar transação" at bounding box center [833, 477] width 184 height 34
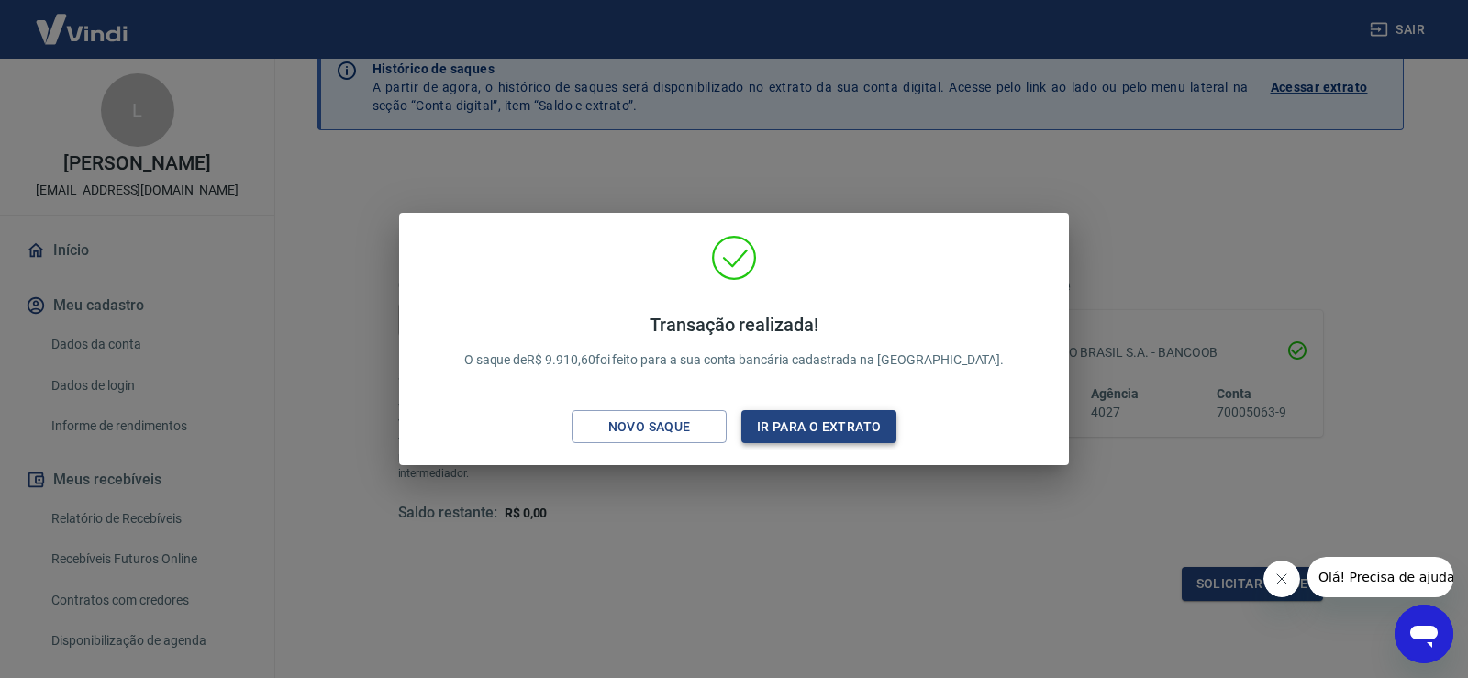
click at [772, 431] on button "Ir para o extrato" at bounding box center [818, 427] width 155 height 34
